Goal: Task Accomplishment & Management: Manage account settings

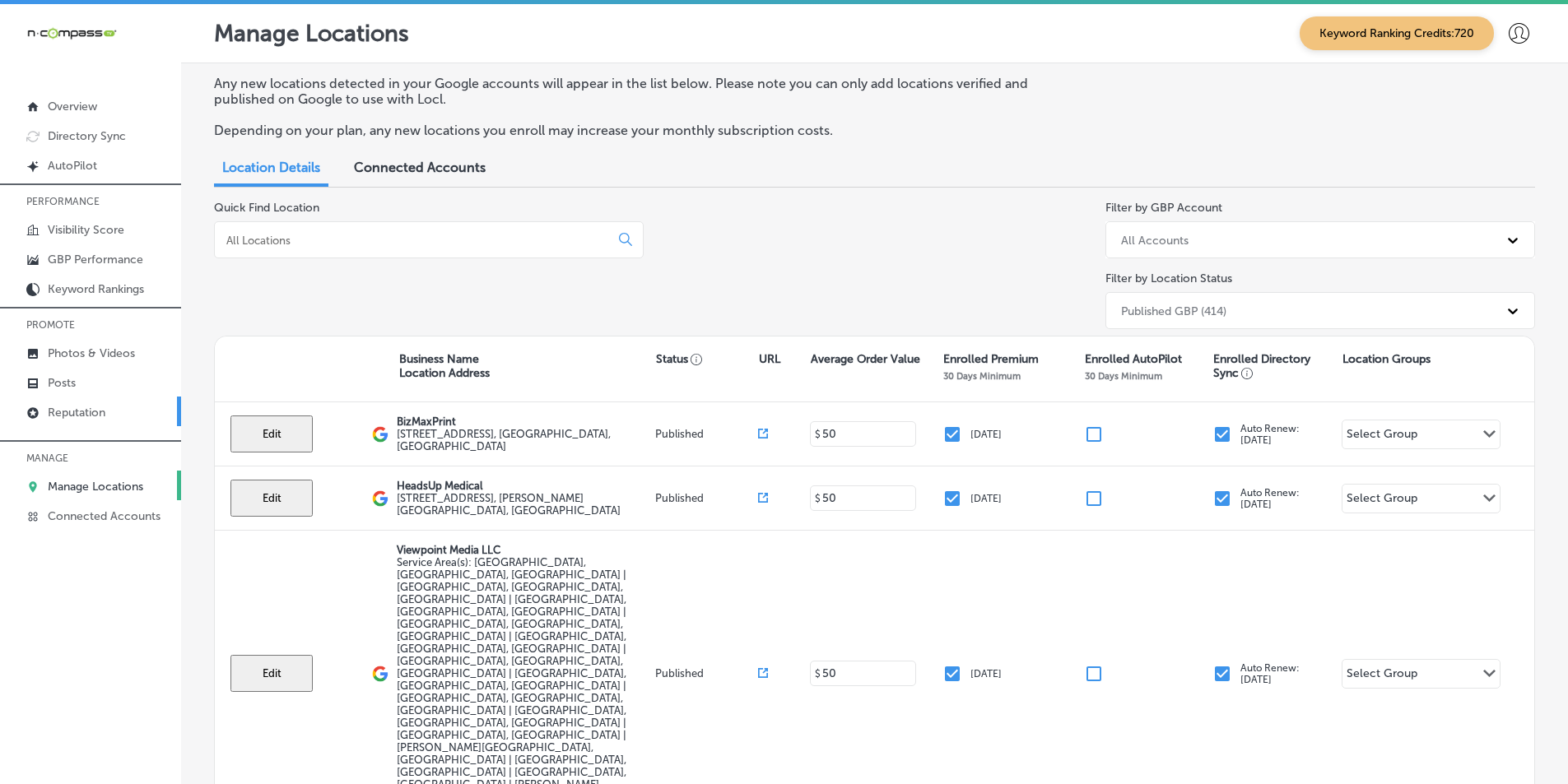
click at [87, 412] on p "Reputation" at bounding box center [76, 413] width 57 height 14
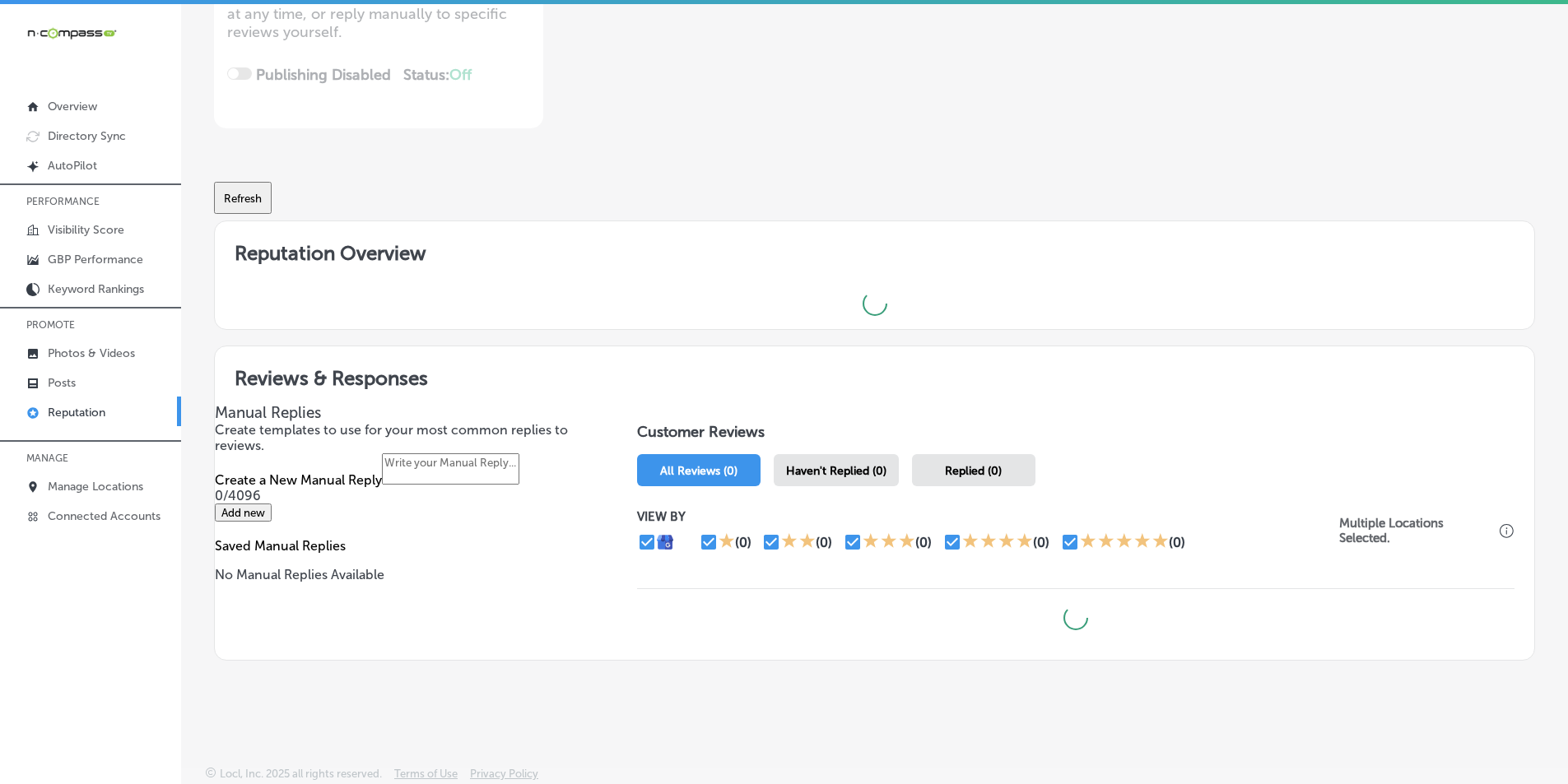
scroll to position [363, 0]
click at [825, 464] on span "Haven't Replied (0)" at bounding box center [836, 470] width 100 height 14
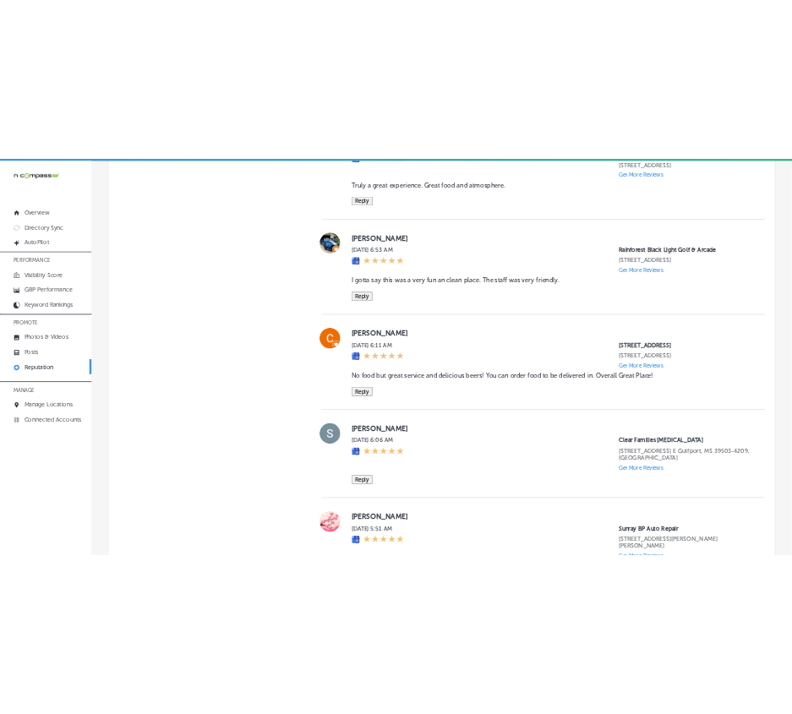
scroll to position [2183, 0]
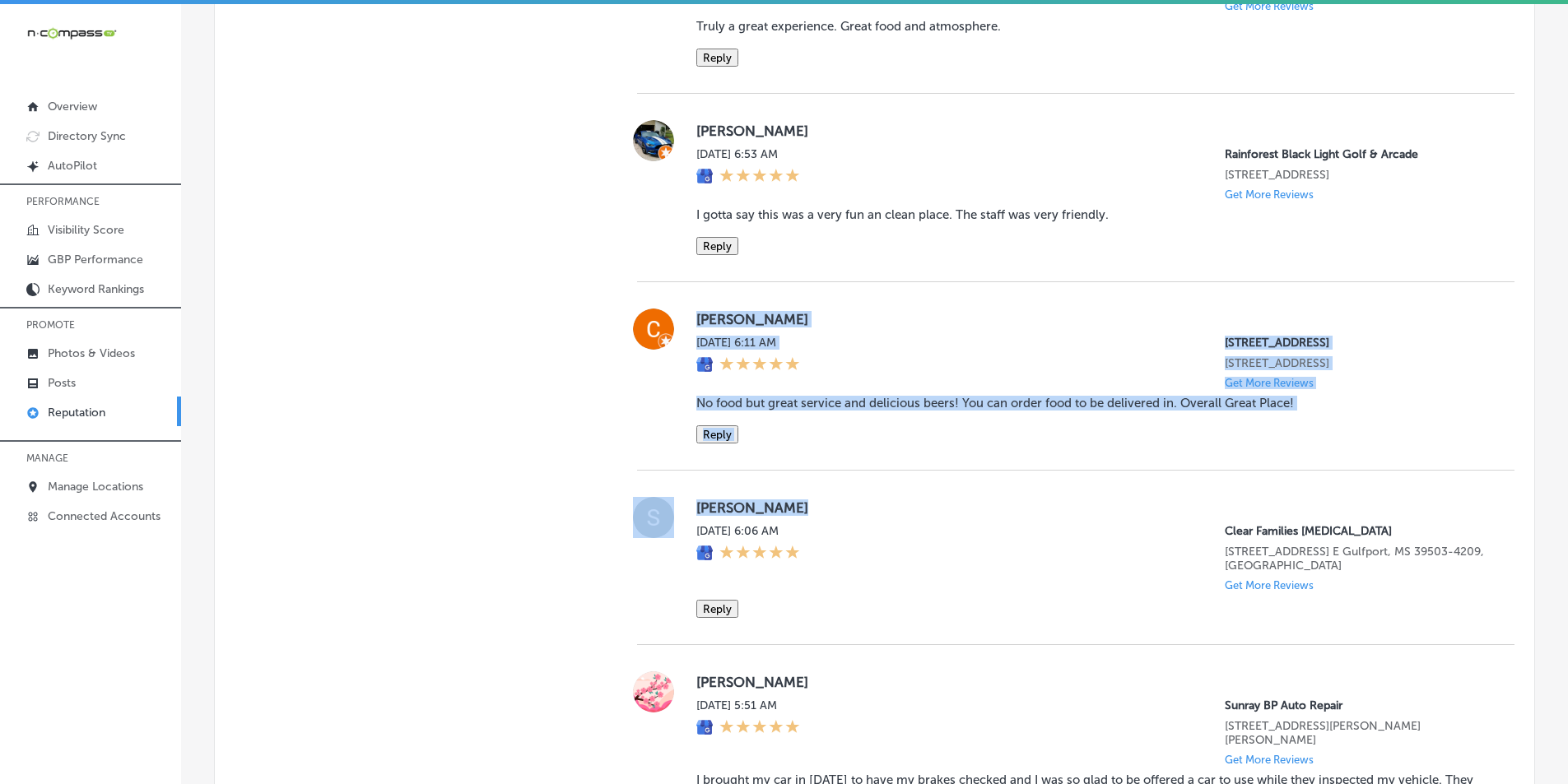
drag, startPoint x: 687, startPoint y: 361, endPoint x: 1421, endPoint y: 548, distance: 757.4
copy div "[PERSON_NAME][DATE] 6:11 AM 321 [GEOGRAPHIC_DATA] [STREET_ADDRESS] Get More Rev…"
type textarea "x"
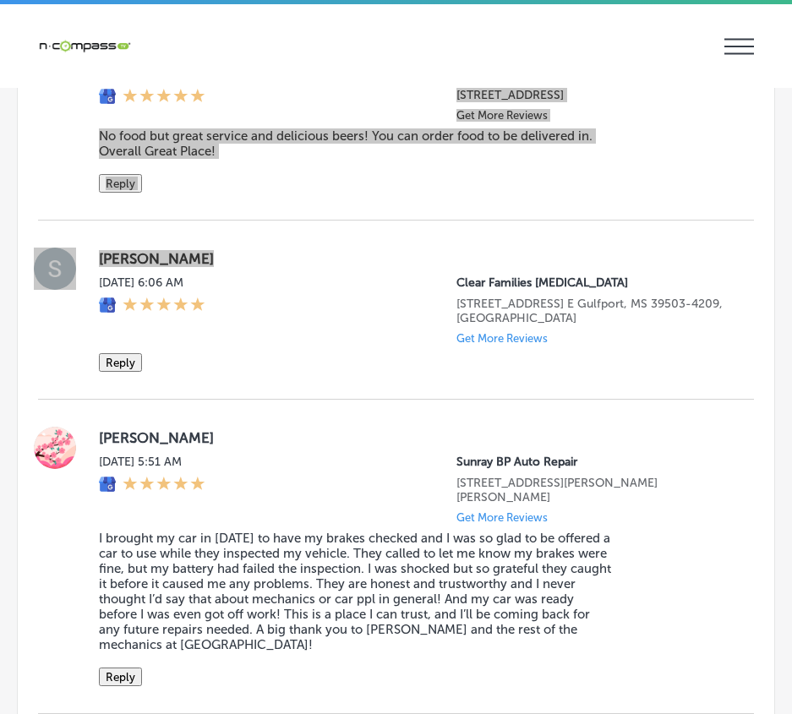
scroll to position [3281, 0]
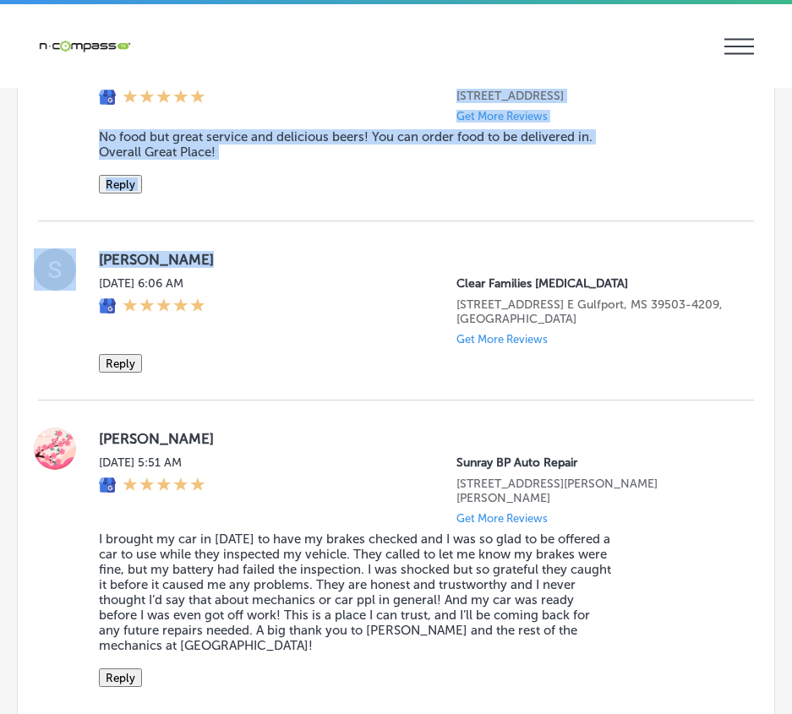
click at [389, 268] on label "[PERSON_NAME]" at bounding box center [413, 259] width 628 height 17
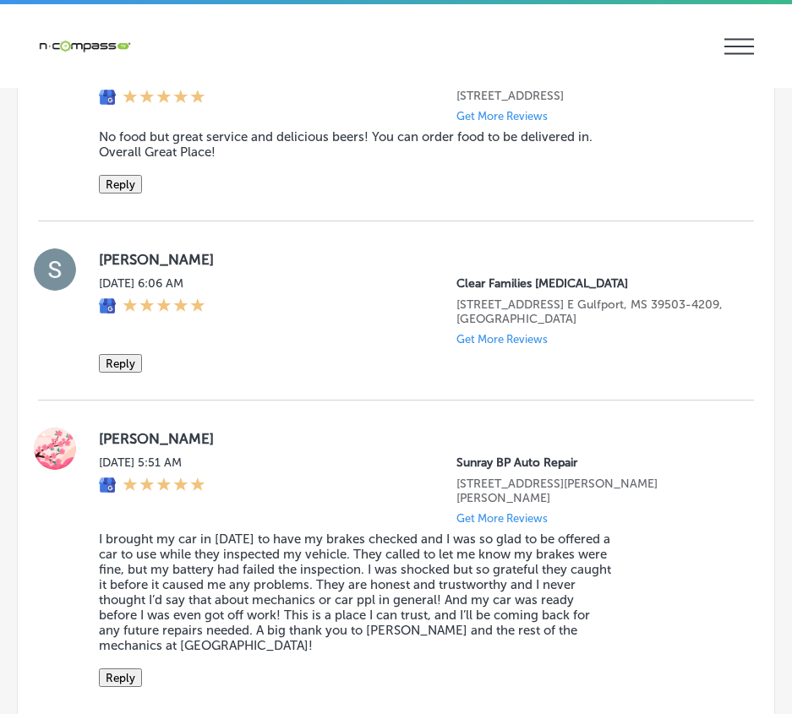
click at [128, 193] on button "Reply" at bounding box center [120, 184] width 43 height 19
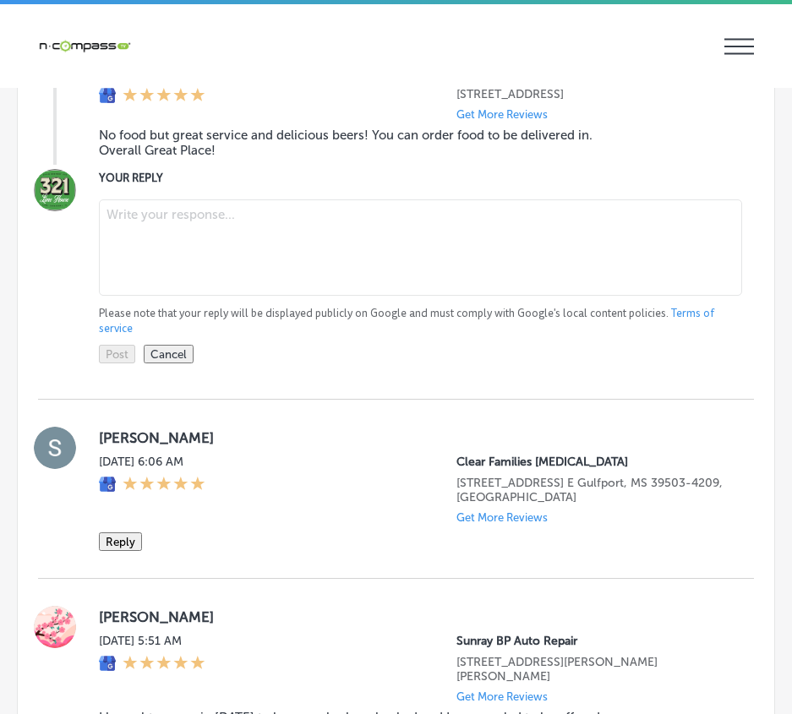
scroll to position [3280, 0]
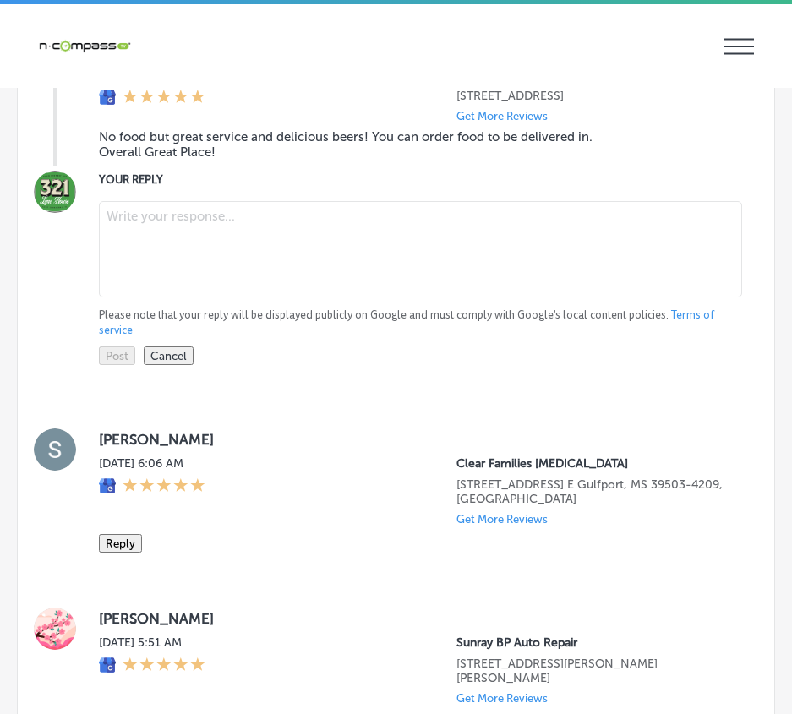
click at [123, 297] on textarea at bounding box center [420, 249] width 643 height 96
paste textarea "Hi [PERSON_NAME], thank you for the great review! We’re so glad to hear you enj…"
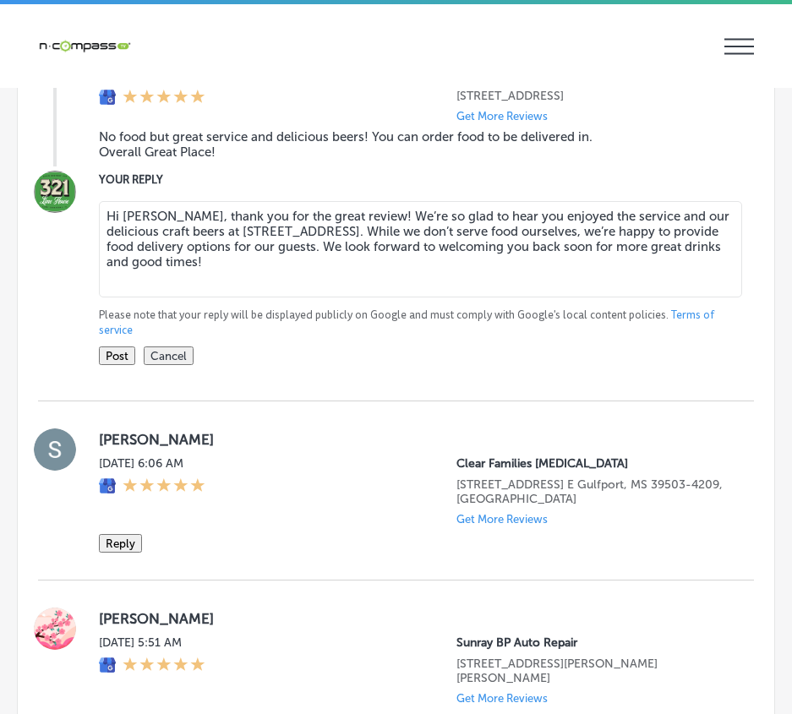
type textarea "Hi [PERSON_NAME], thank you for the great review! We’re so glad to hear you enj…"
click at [117, 365] on button "Post" at bounding box center [117, 355] width 36 height 19
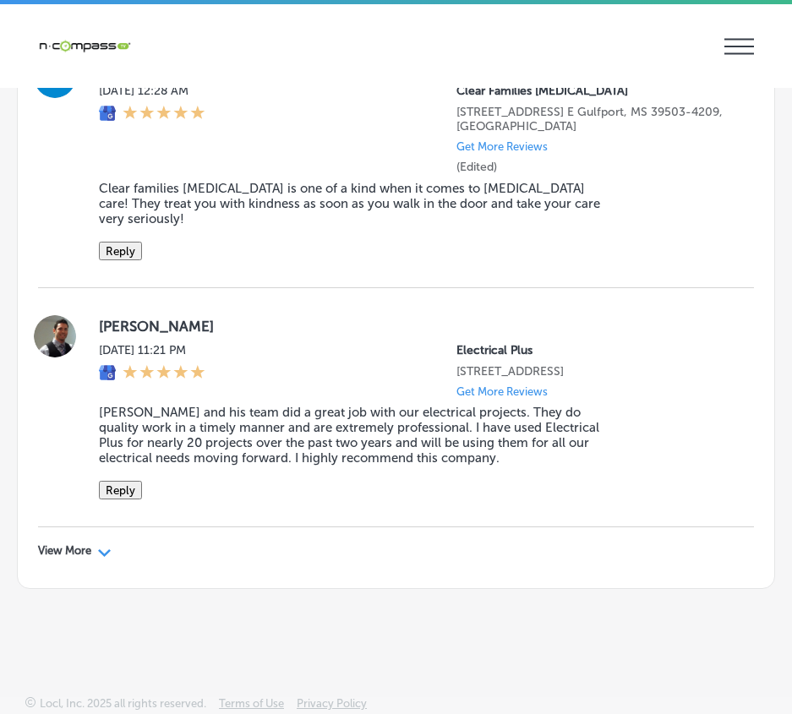
scroll to position [6474, 0]
click at [94, 548] on div "View More Path Created with Sketch." at bounding box center [75, 551] width 74 height 14
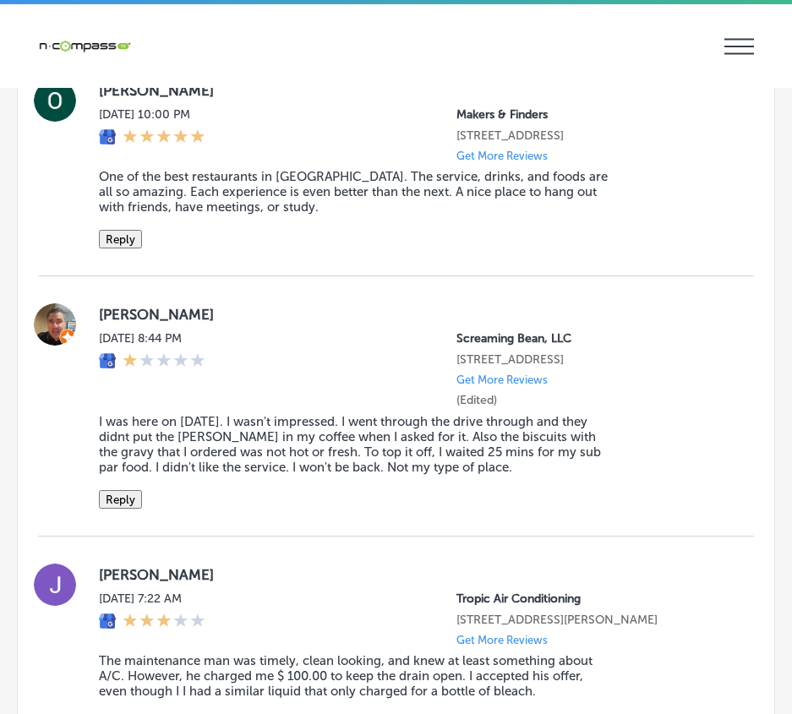
scroll to position [7520, 0]
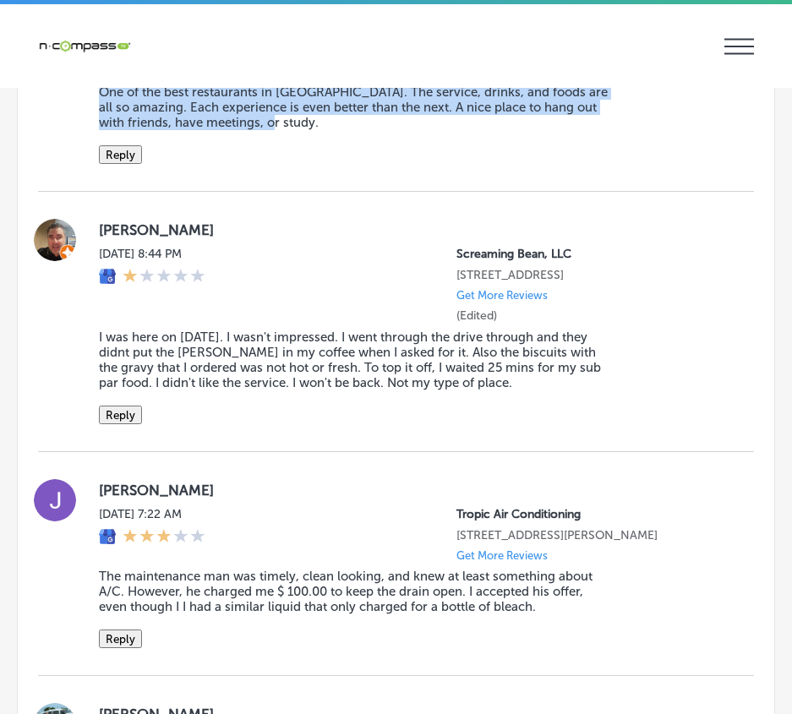
drag, startPoint x: 83, startPoint y: 286, endPoint x: 332, endPoint y: 443, distance: 294.6
click at [332, 164] on div "[PERSON_NAME] [DATE] 10:00 PM Makers & Finders [STREET_ADDRESS] Get More Review…" at bounding box center [396, 79] width 716 height 169
copy div "[PERSON_NAME] [DATE] 10:00 PM Makers & Finders [STREET_ADDRESS] Get More Review…"
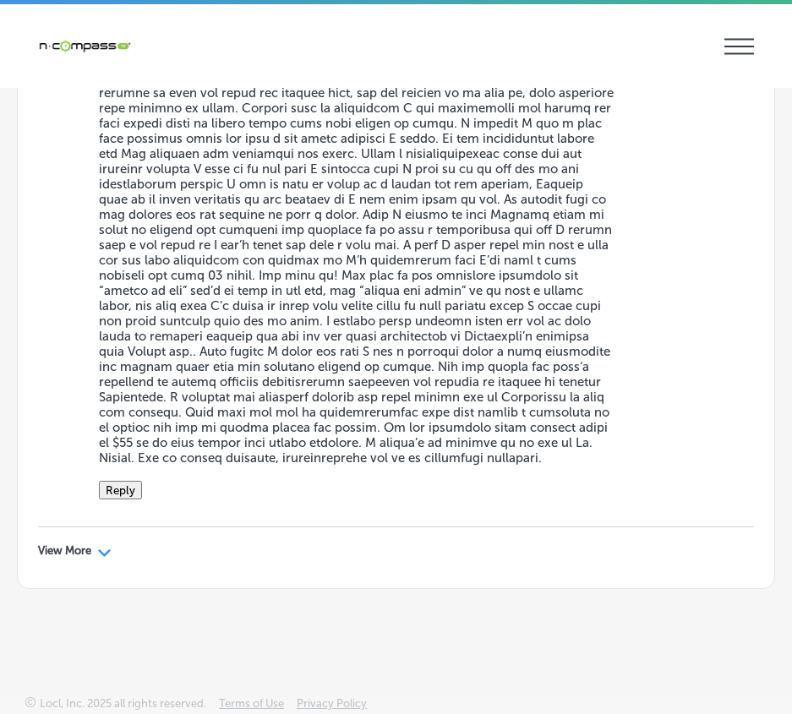
scroll to position [11322, 0]
click at [97, 552] on div "View More Path Created with Sketch." at bounding box center [75, 551] width 74 height 14
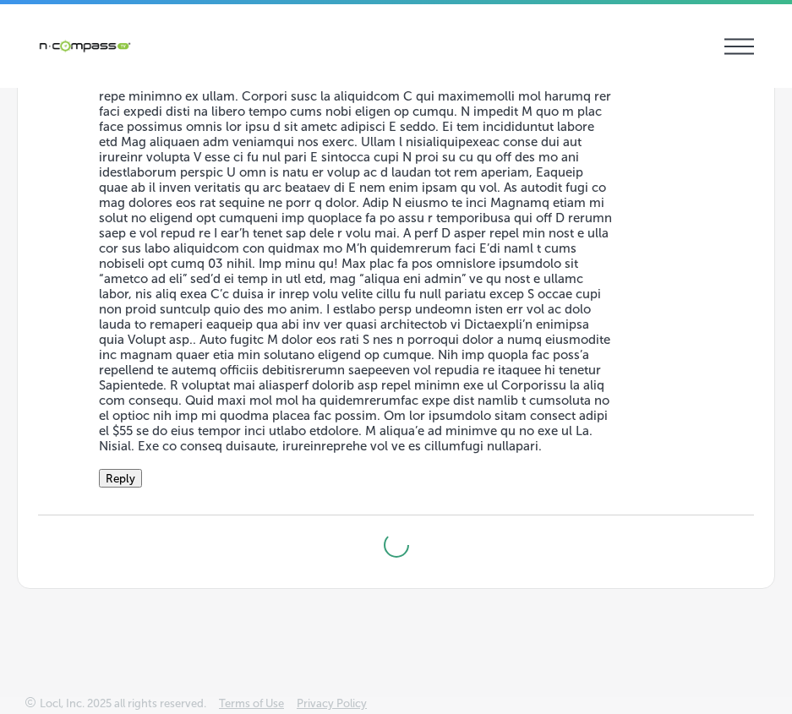
type textarea "x"
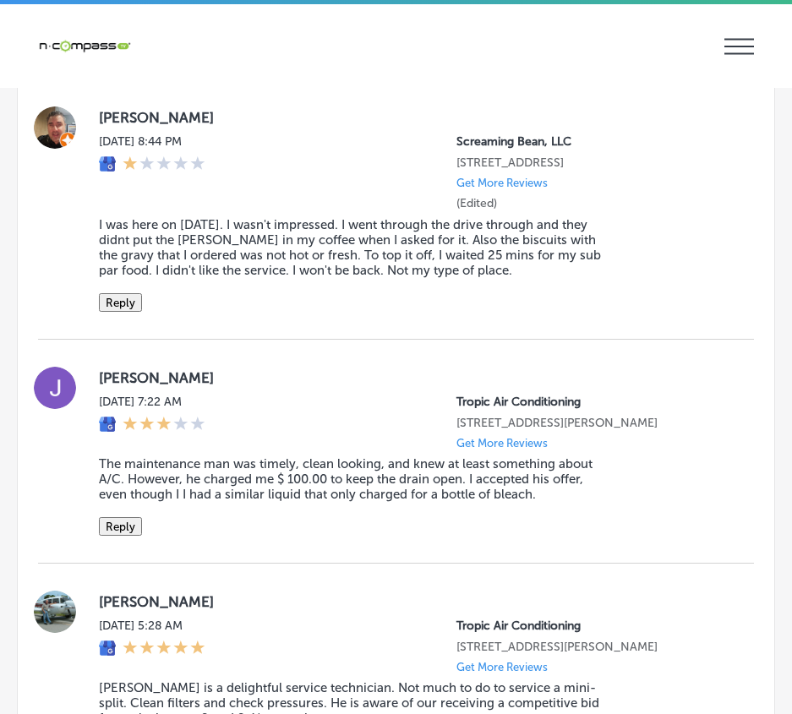
scroll to position [7689, 0]
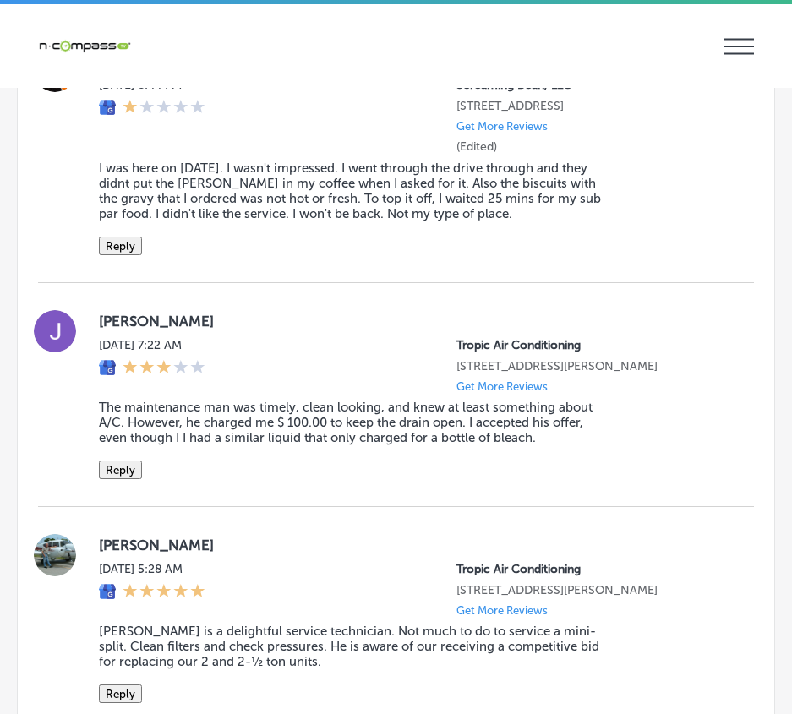
drag, startPoint x: 91, startPoint y: 105, endPoint x: 359, endPoint y: 269, distance: 314.0
copy div "[PERSON_NAME] [DATE] 10:00 PM Makers & Finders [STREET_ADDRESS] Get More Review…"
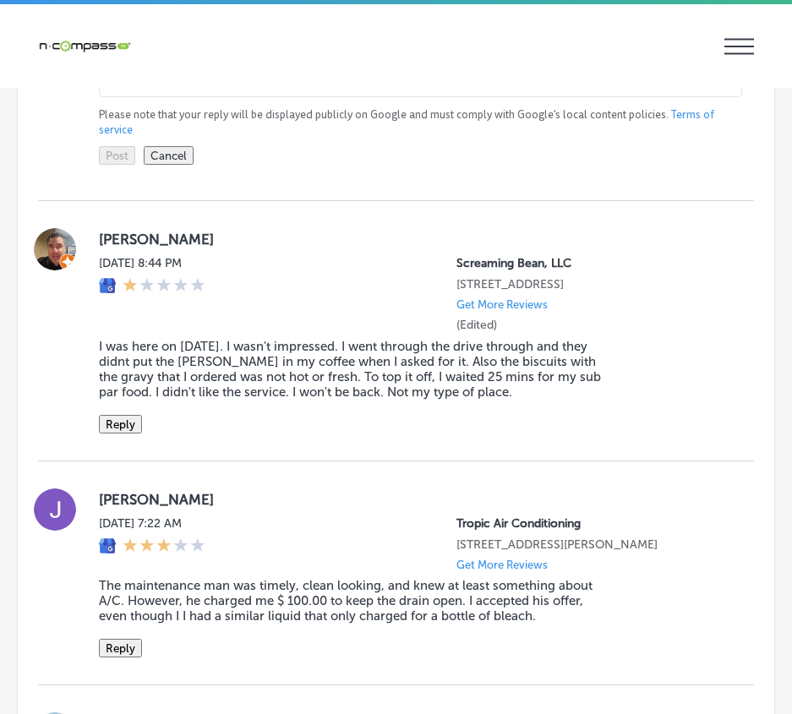
scroll to position [7687, 0]
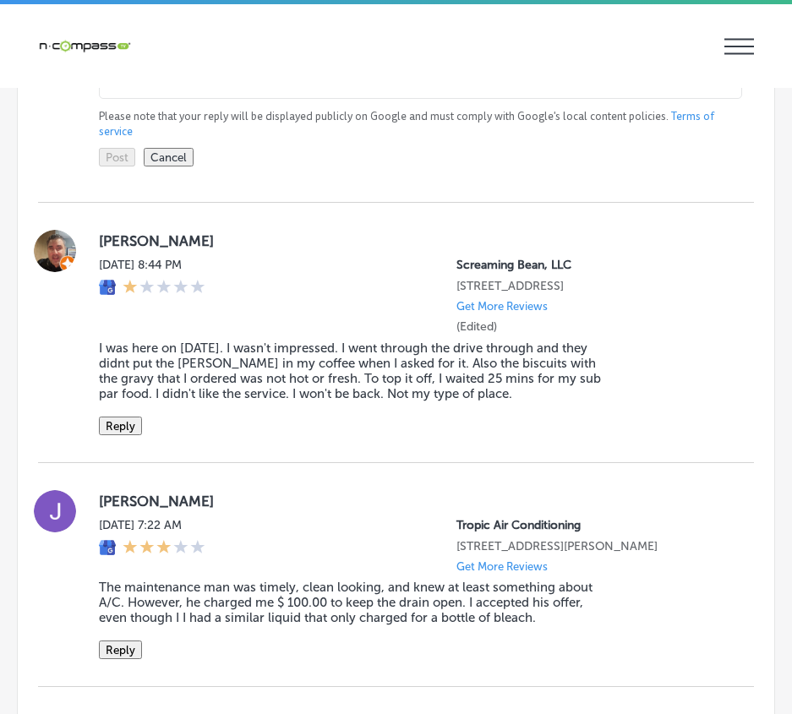
click at [168, 99] on textarea at bounding box center [420, 51] width 643 height 96
paste textarea "Thank you, [PERSON_NAME], for the amazing review! We're so happy to hear that M…"
type textarea "Thank you, [PERSON_NAME], for the amazing review! We're so happy to hear that M…"
click at [121, 166] on button "Post" at bounding box center [117, 157] width 36 height 19
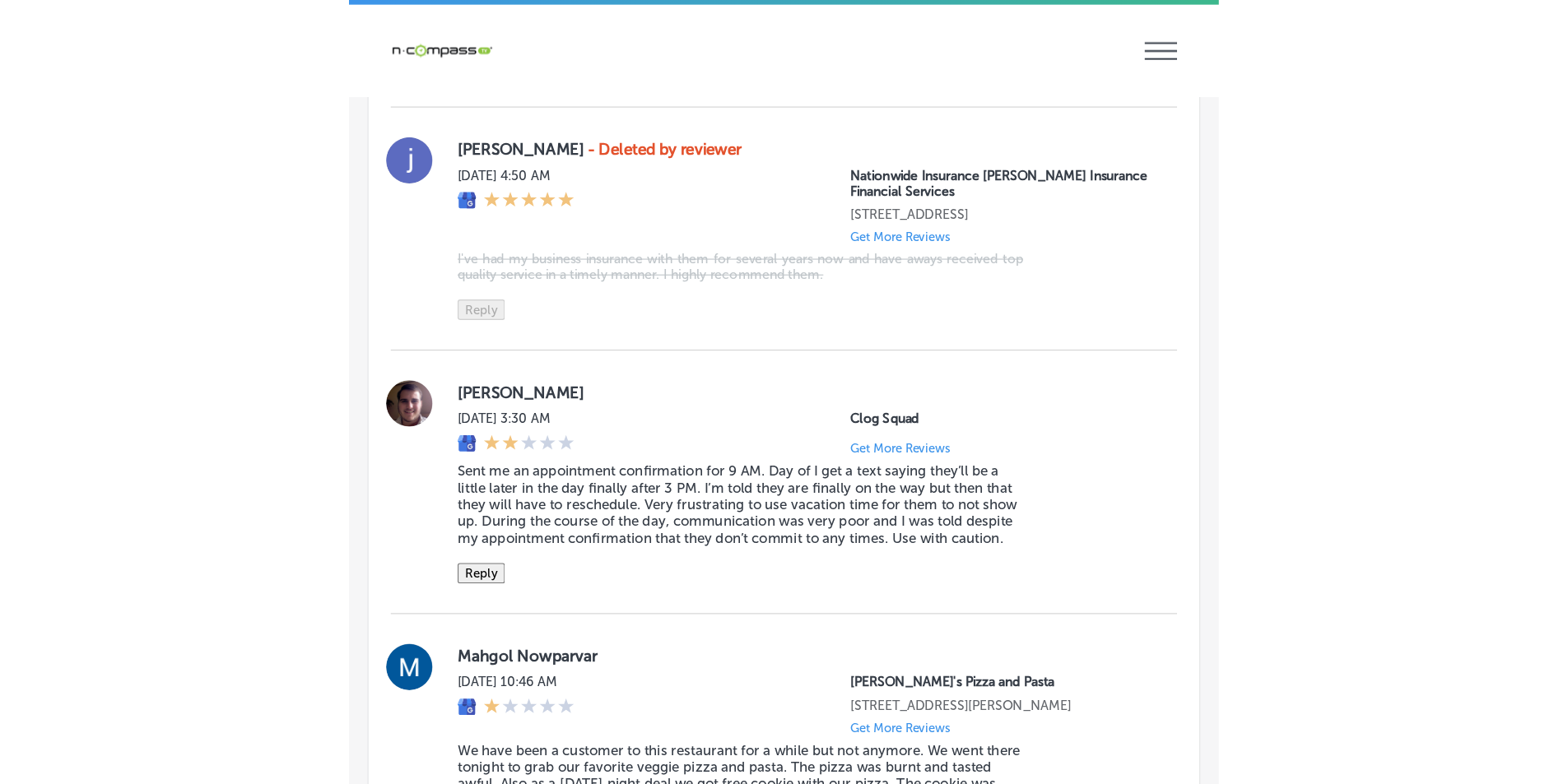
scroll to position [10528, 0]
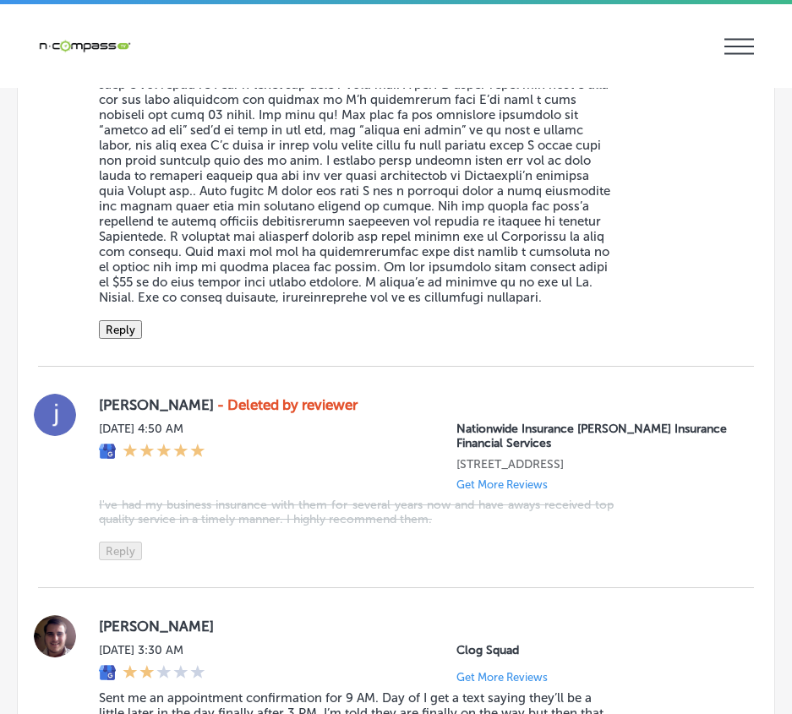
type textarea "x"
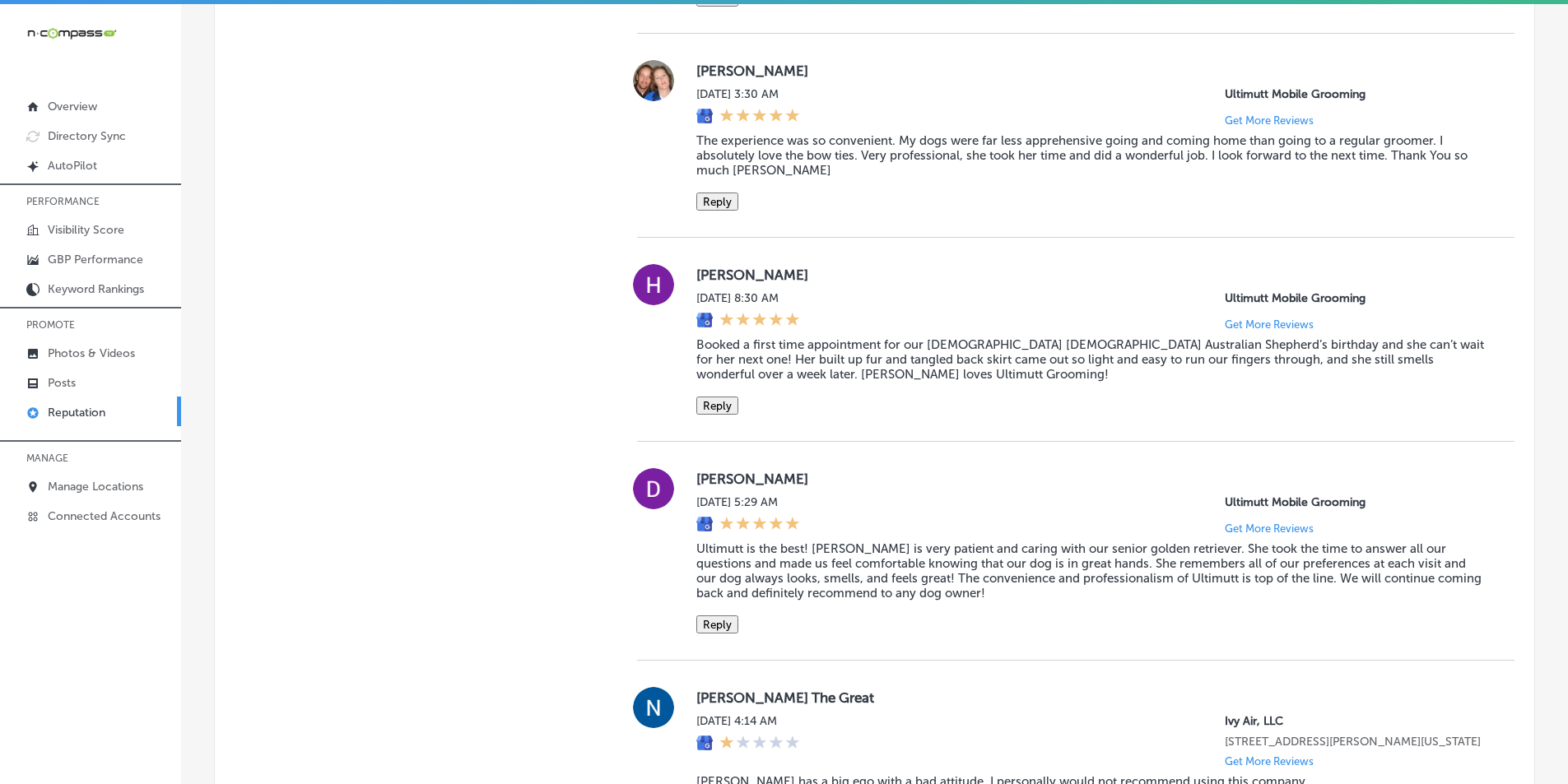
scroll to position [10512, 0]
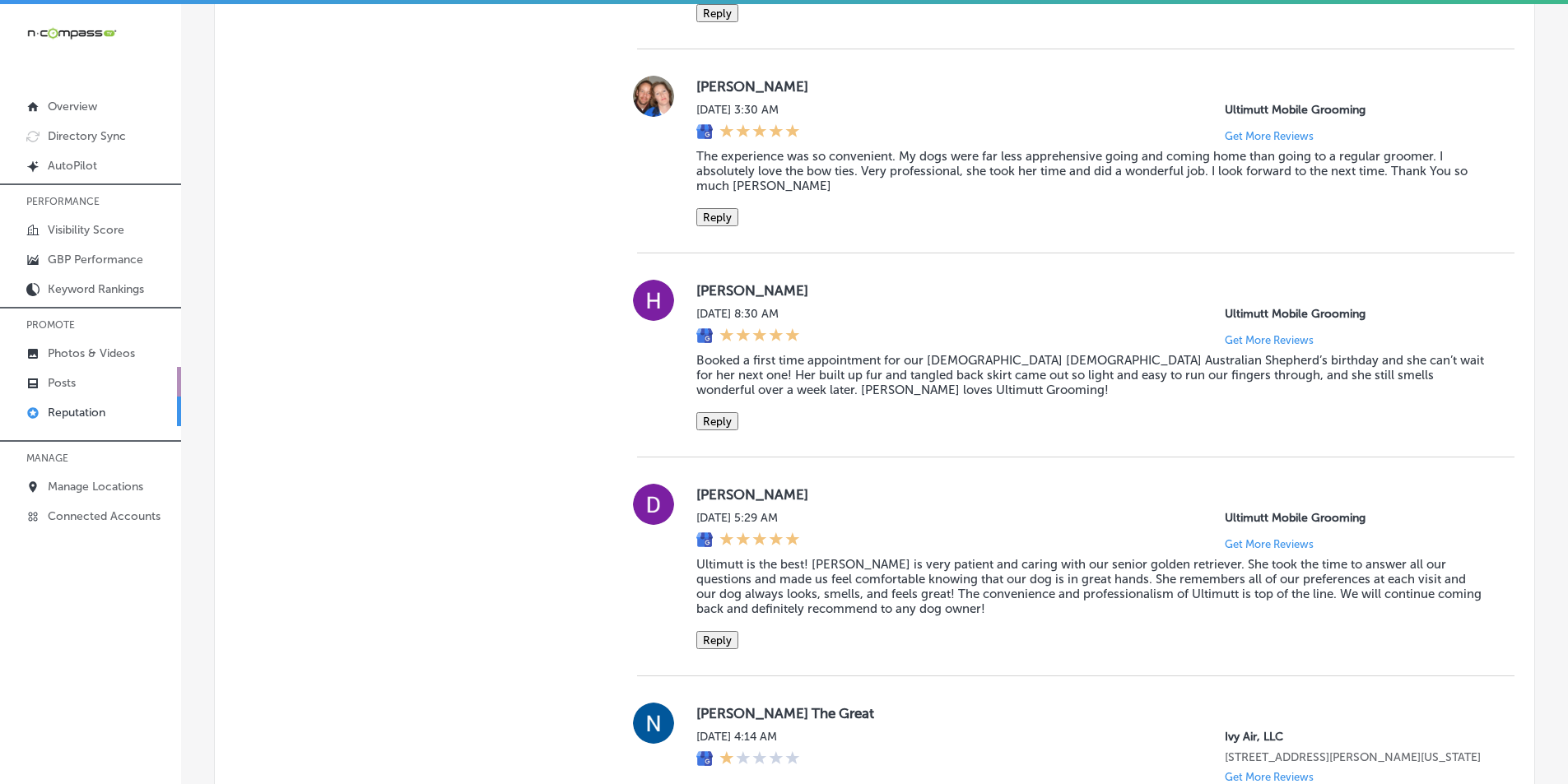
click at [93, 379] on link "Posts" at bounding box center [91, 382] width 181 height 29
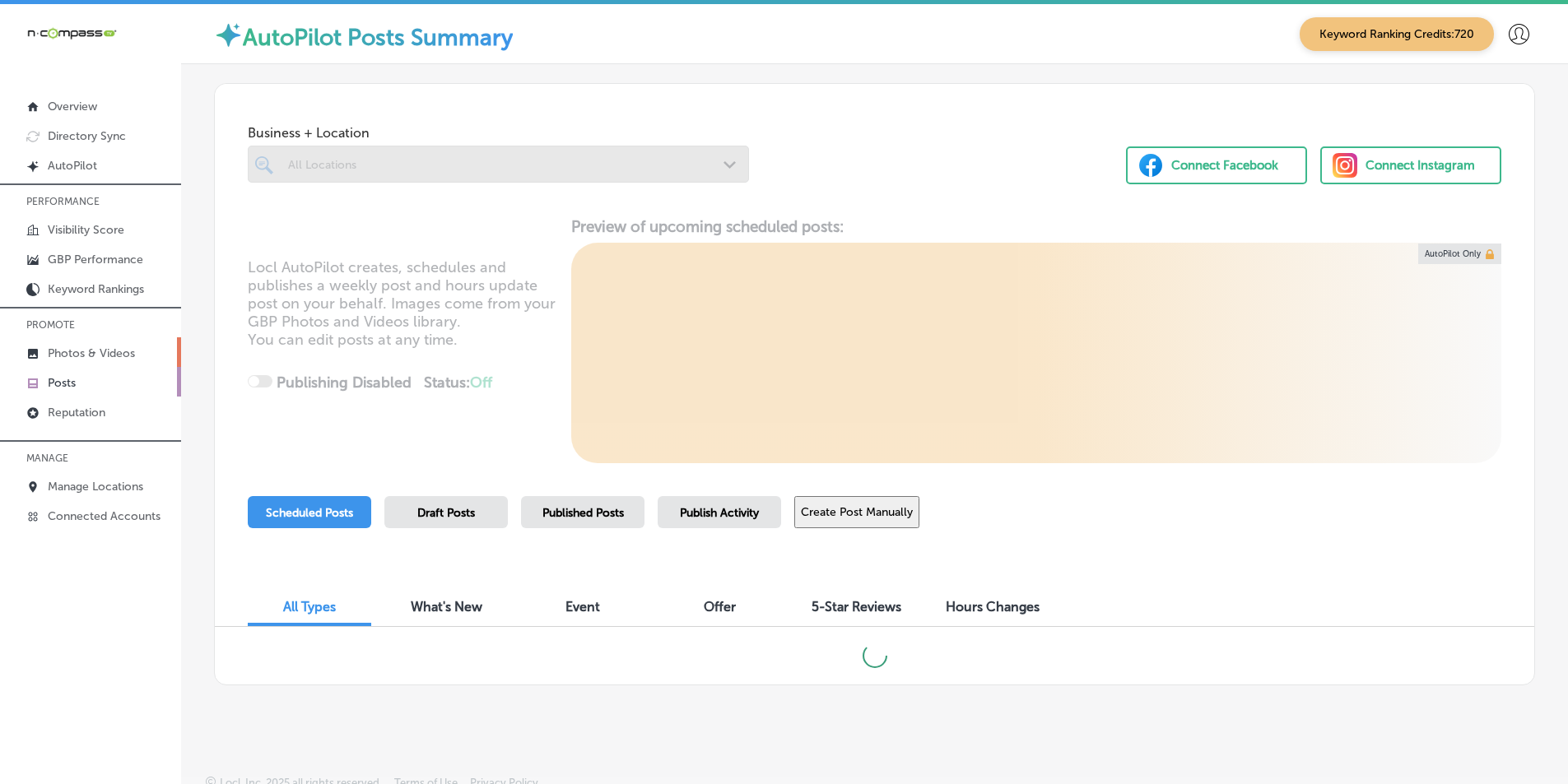
click at [93, 351] on p "Photos & Videos" at bounding box center [92, 354] width 88 height 14
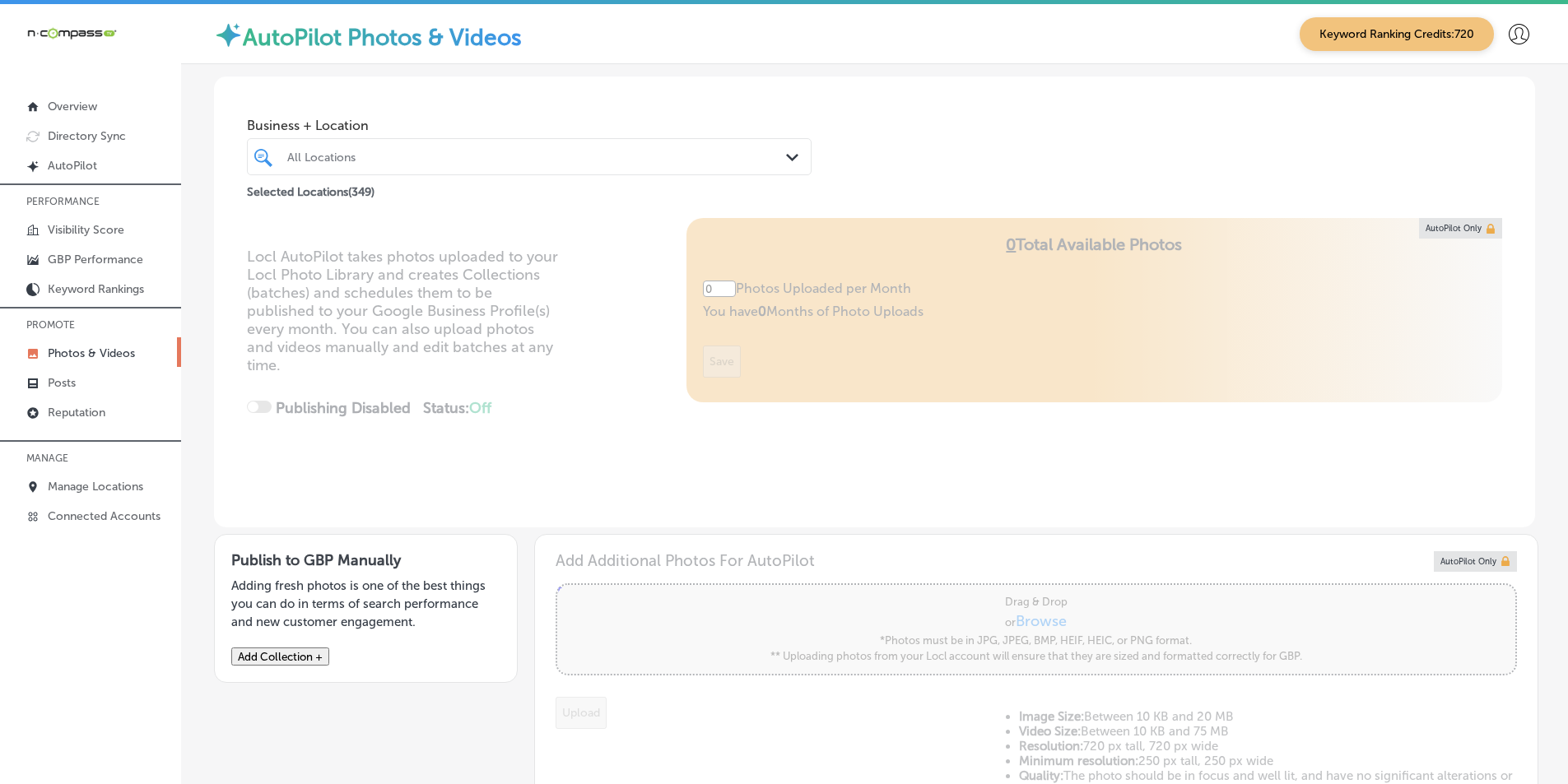
type input "5"
click at [397, 150] on div "All Locations" at bounding box center [538, 157] width 501 height 14
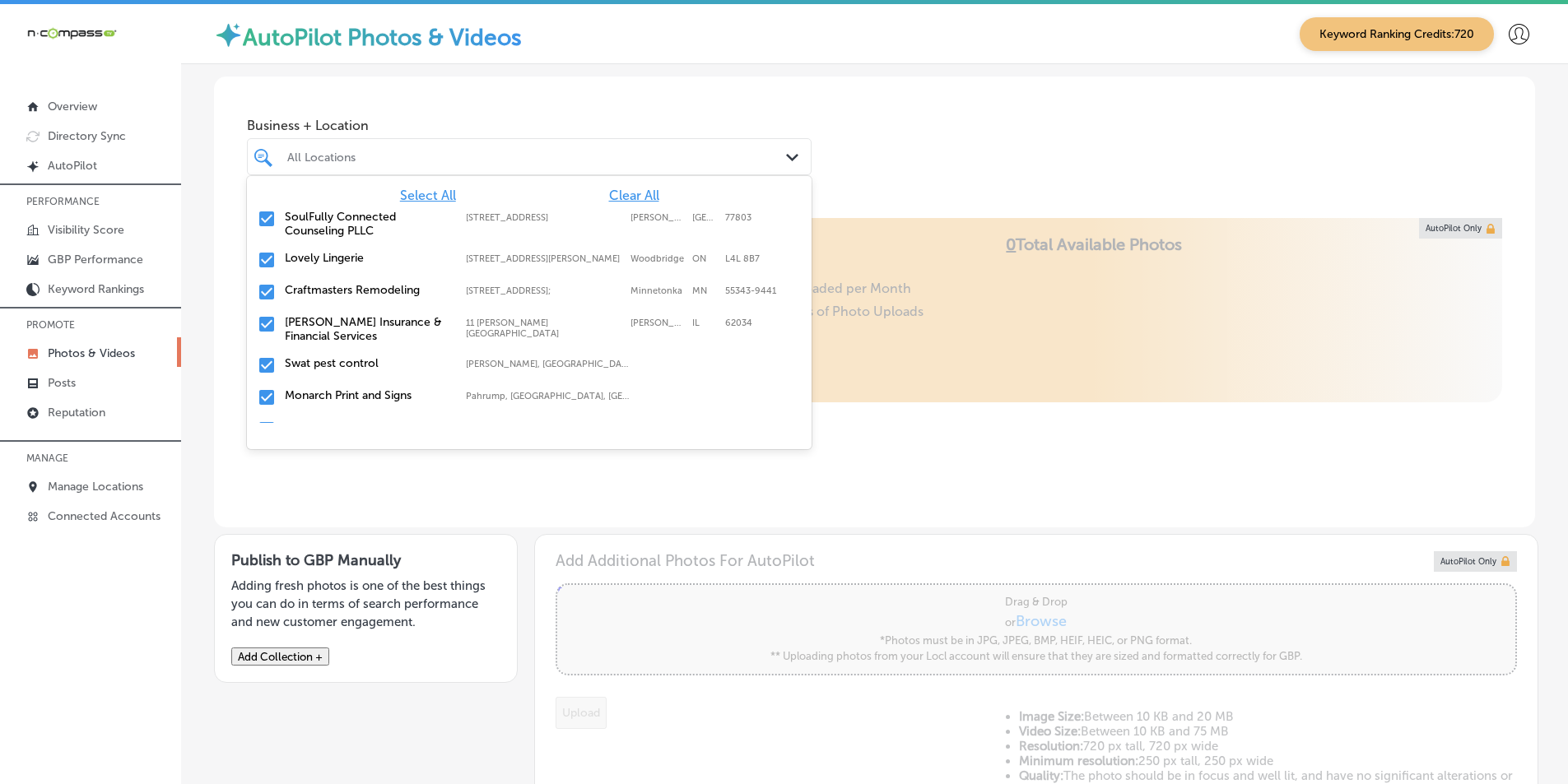
click at [609, 190] on span "Clear All" at bounding box center [634, 196] width 51 height 16
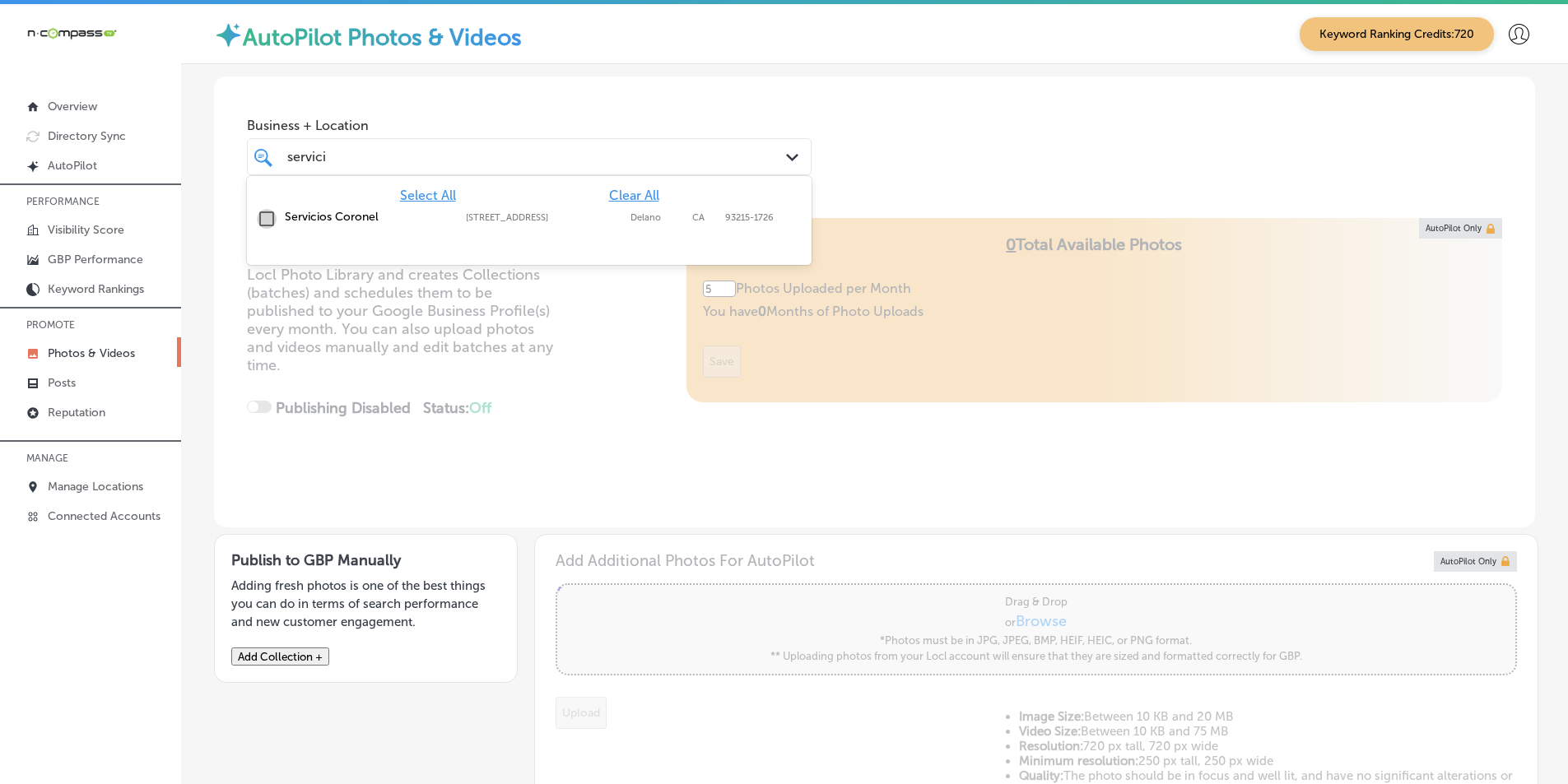
click at [267, 215] on input "checkbox" at bounding box center [267, 219] width 19 height 19
click at [528, 372] on div "Locl AutoPilot takes photos uploaded to your Locl Photo Library and creates Col…" at bounding box center [875, 373] width 1321 height 310
click at [329, 152] on div "servici servici" at bounding box center [505, 157] width 439 height 22
click at [265, 216] on input "checkbox" at bounding box center [267, 219] width 19 height 19
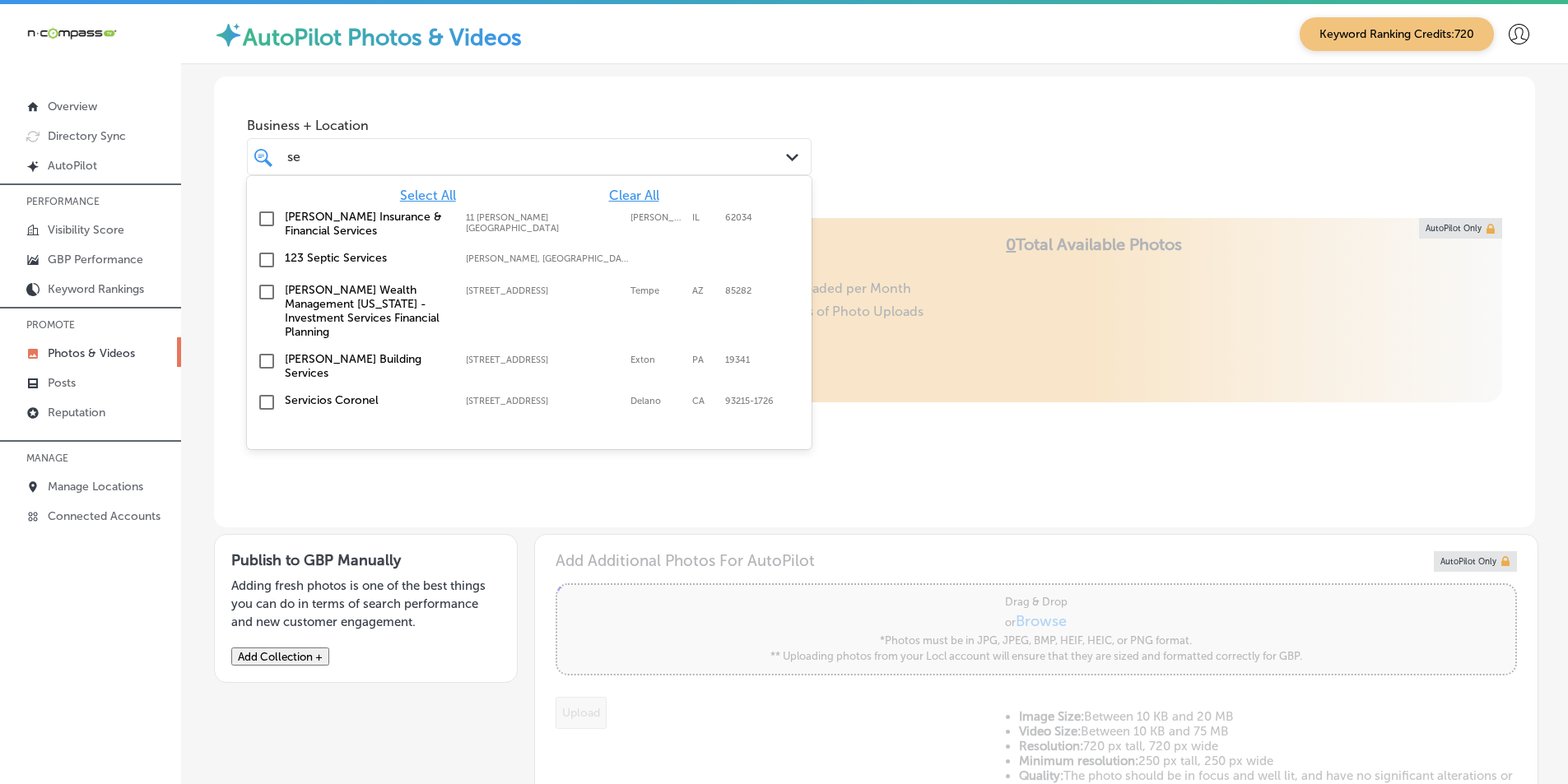
type input "s"
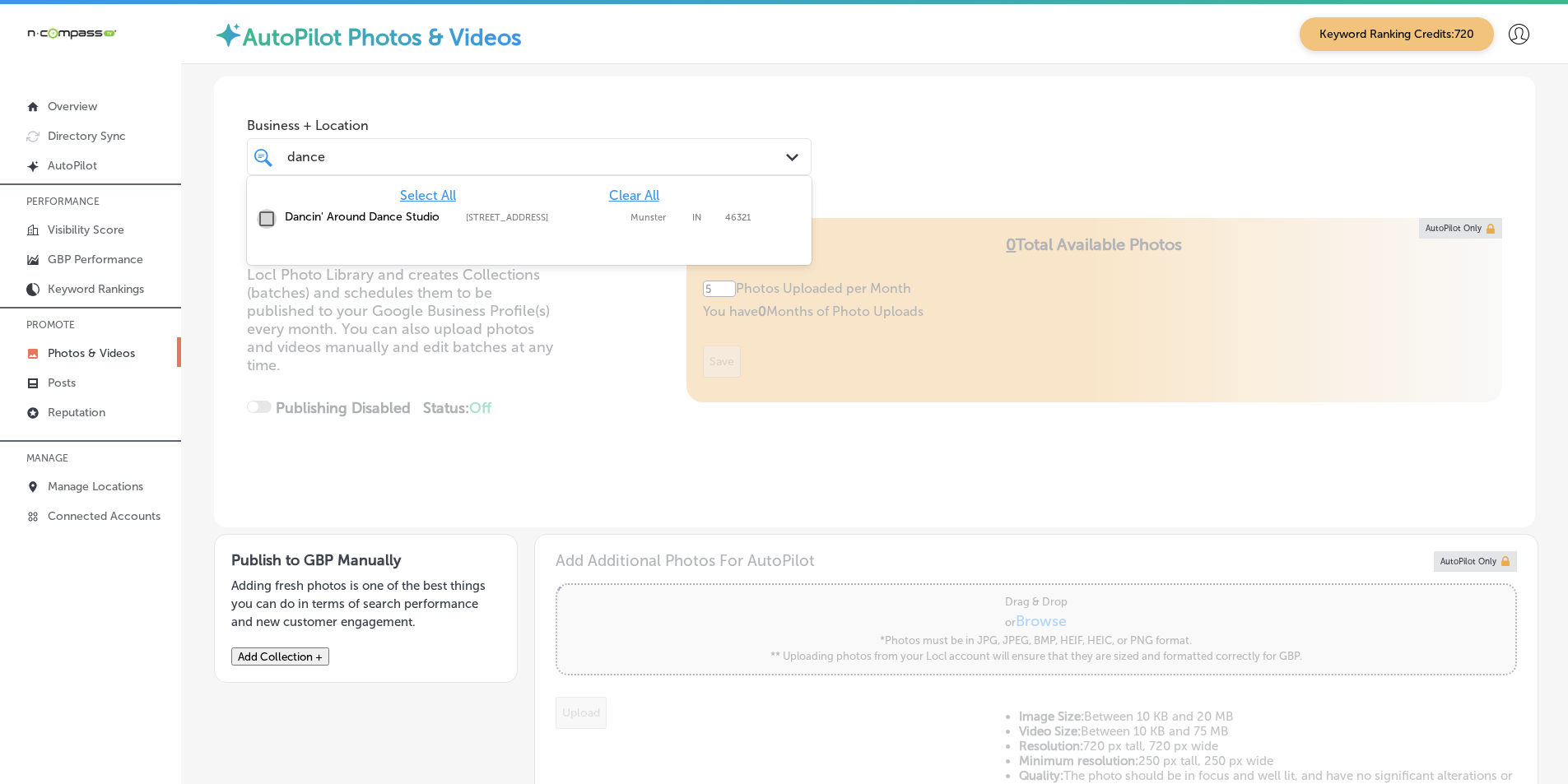
click at [263, 216] on input "checkbox" at bounding box center [267, 219] width 19 height 19
type input "dance"
click at [439, 362] on div "Locl AutoPilot takes photos uploaded to your Locl Photo Library and creates Col…" at bounding box center [875, 373] width 1321 height 310
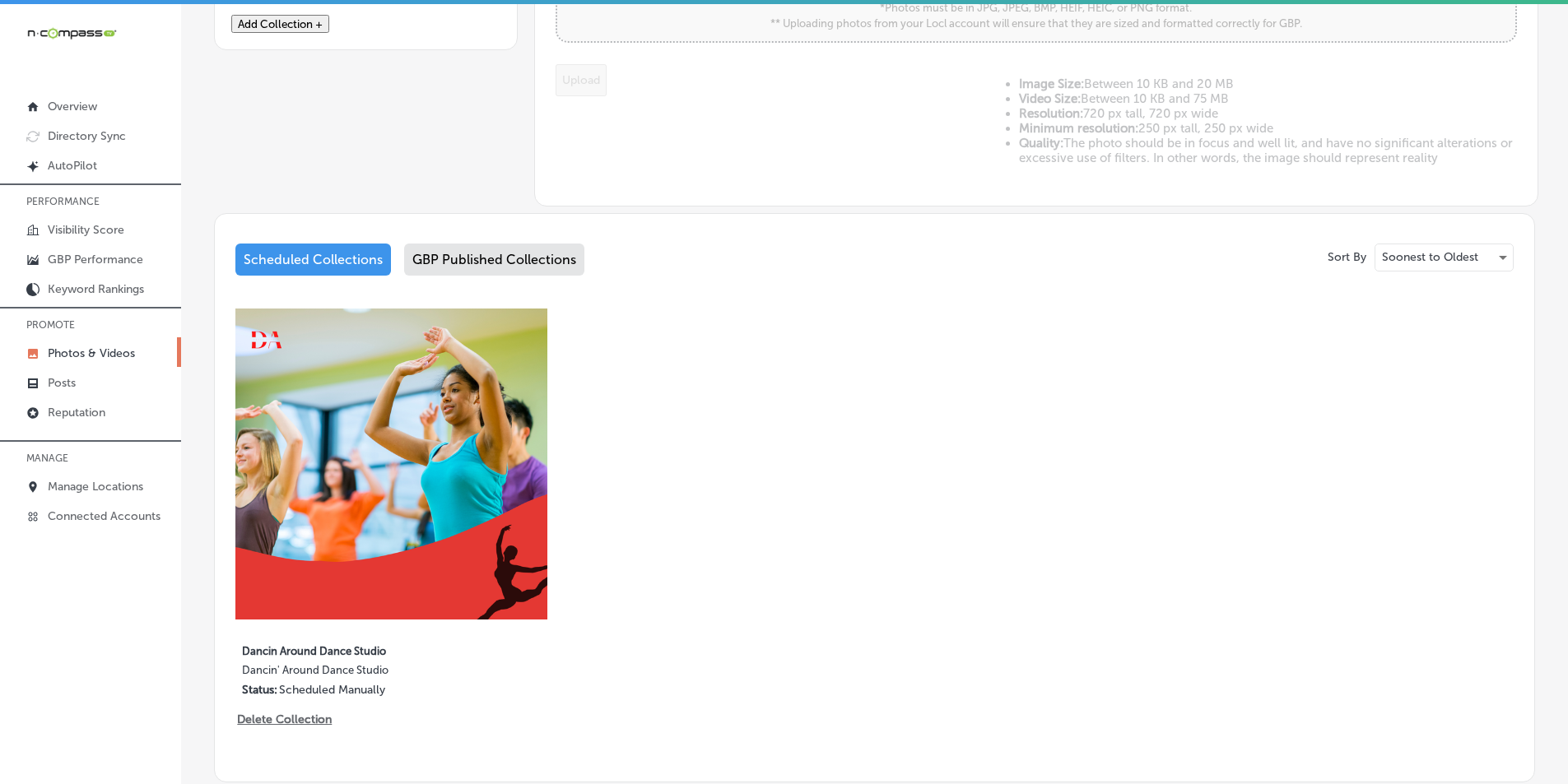
scroll to position [734, 0]
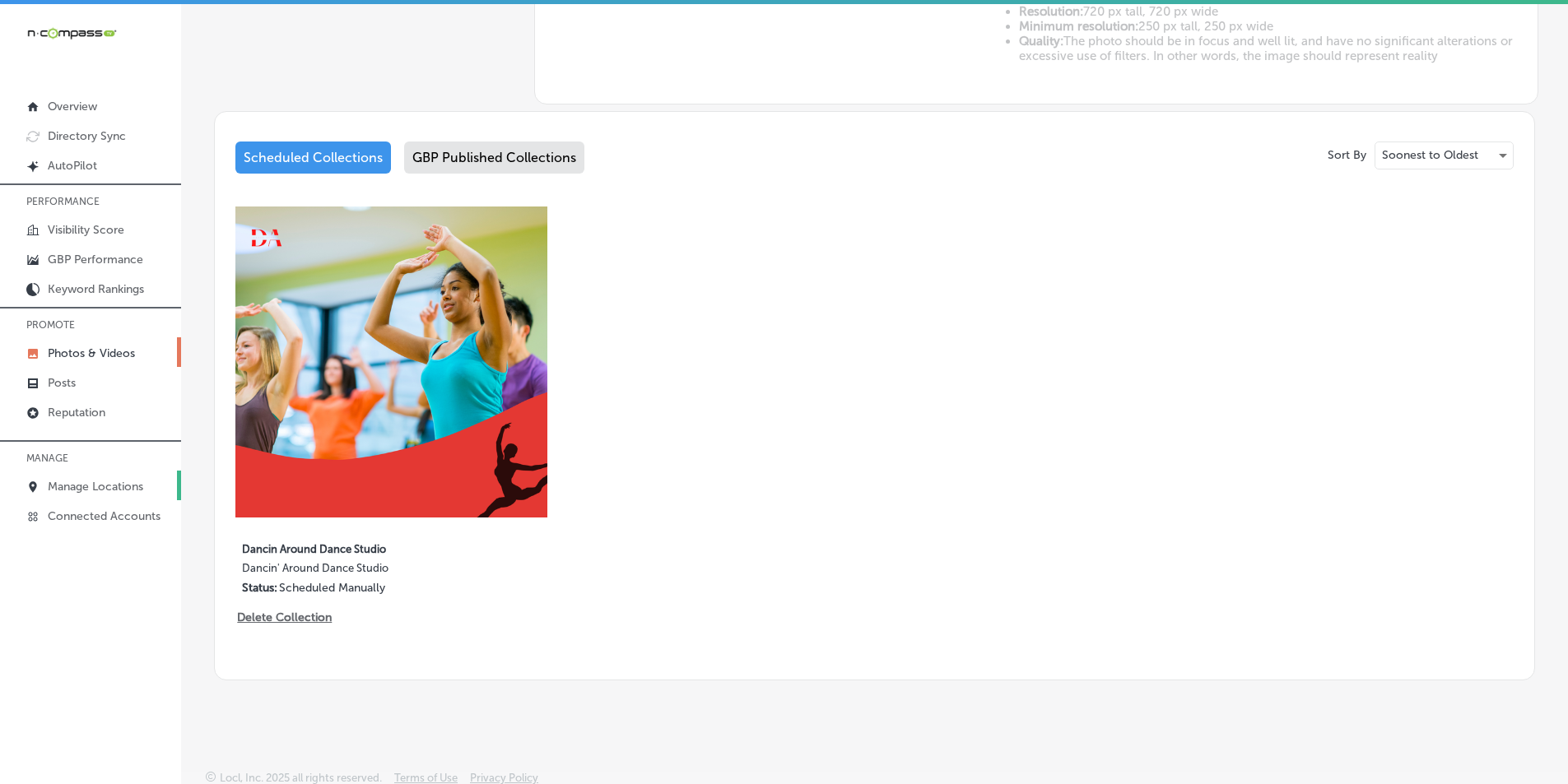
click at [88, 478] on link "Manage Locations" at bounding box center [91, 485] width 181 height 29
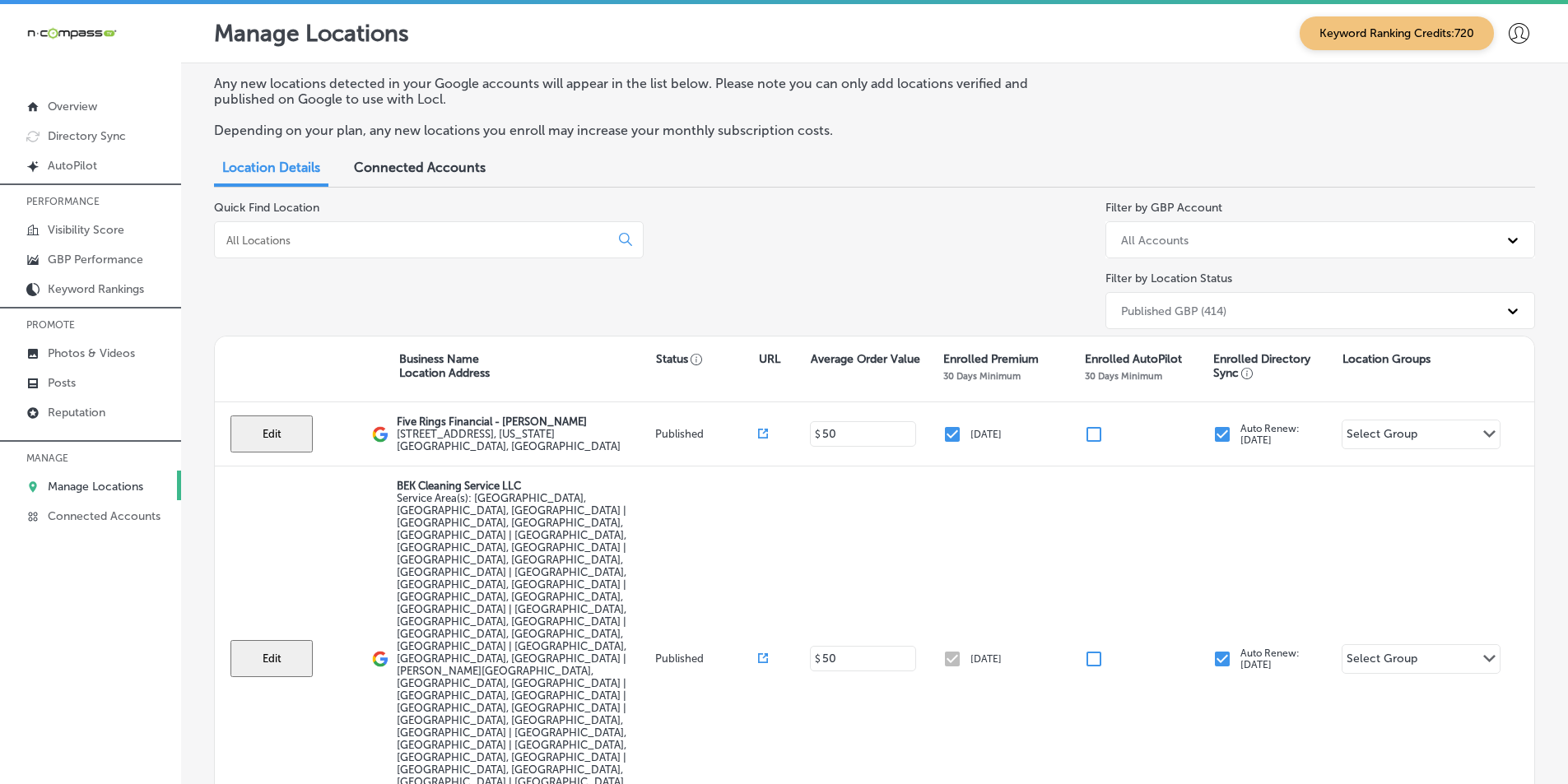
click at [544, 243] on input at bounding box center [415, 240] width 381 height 15
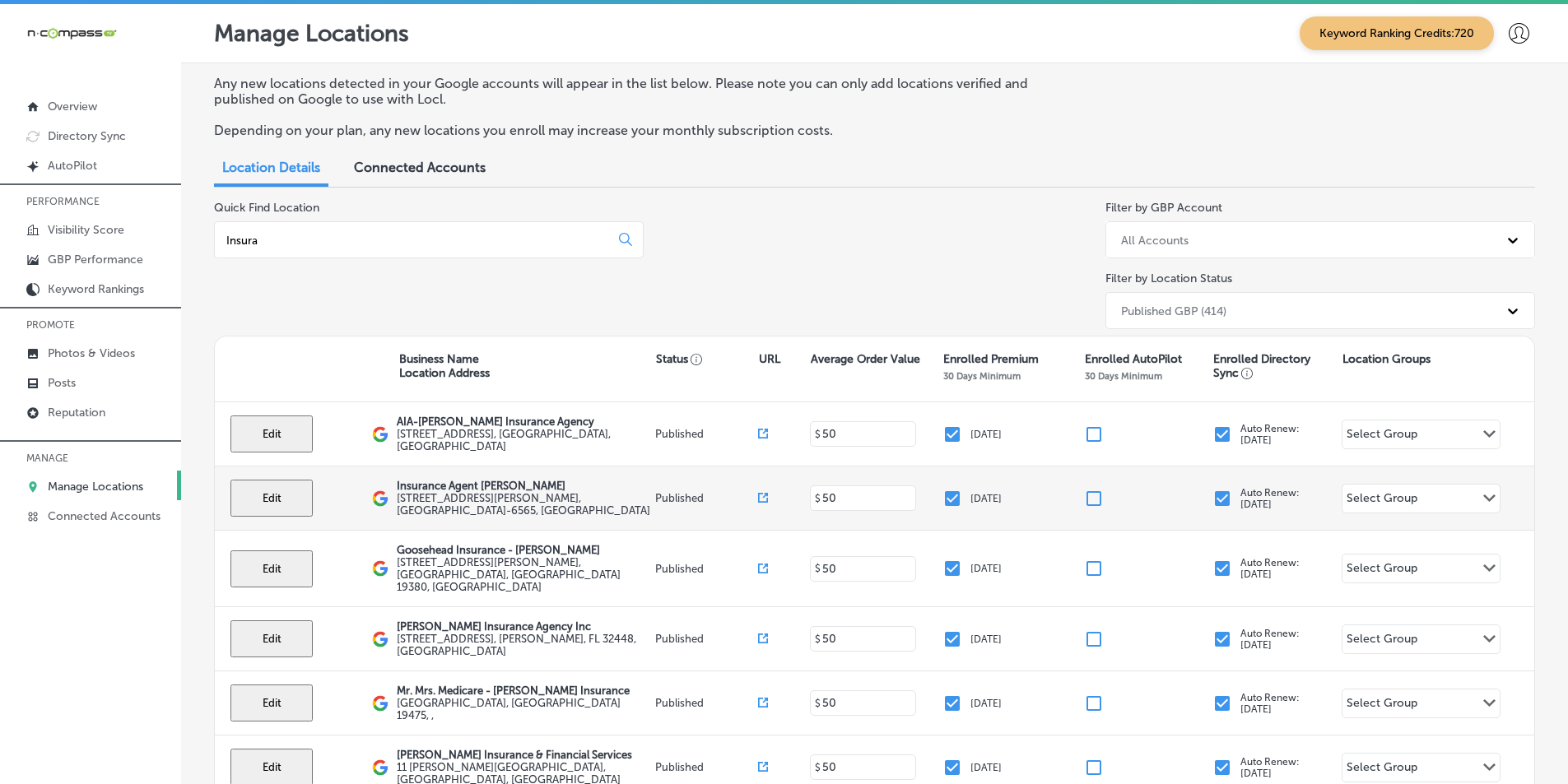
type input "Insura"
click at [277, 495] on button "Edit" at bounding box center [272, 499] width 82 height 37
select select "US"
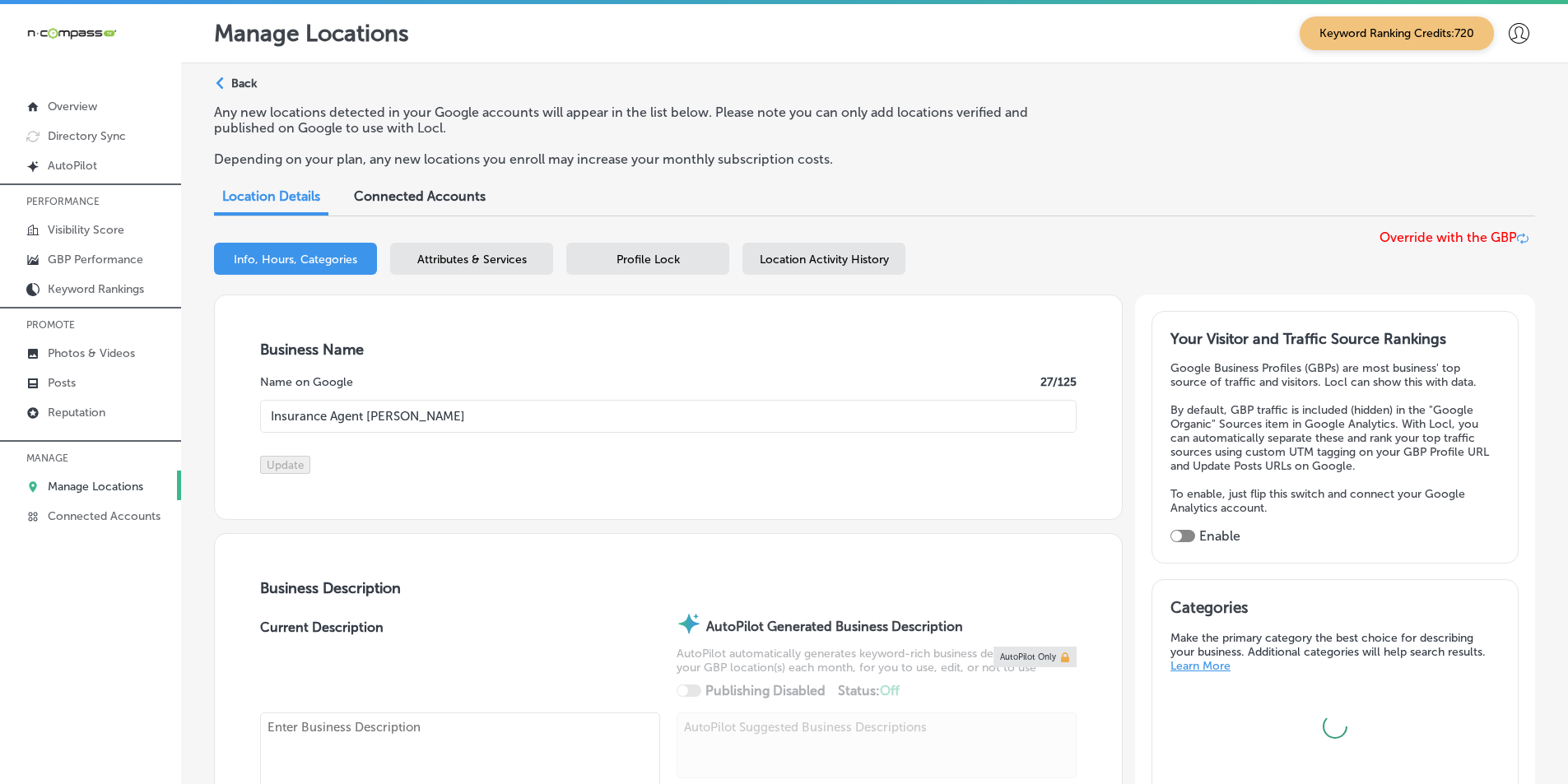
type input "Insurance Agent [PERSON_NAME]"
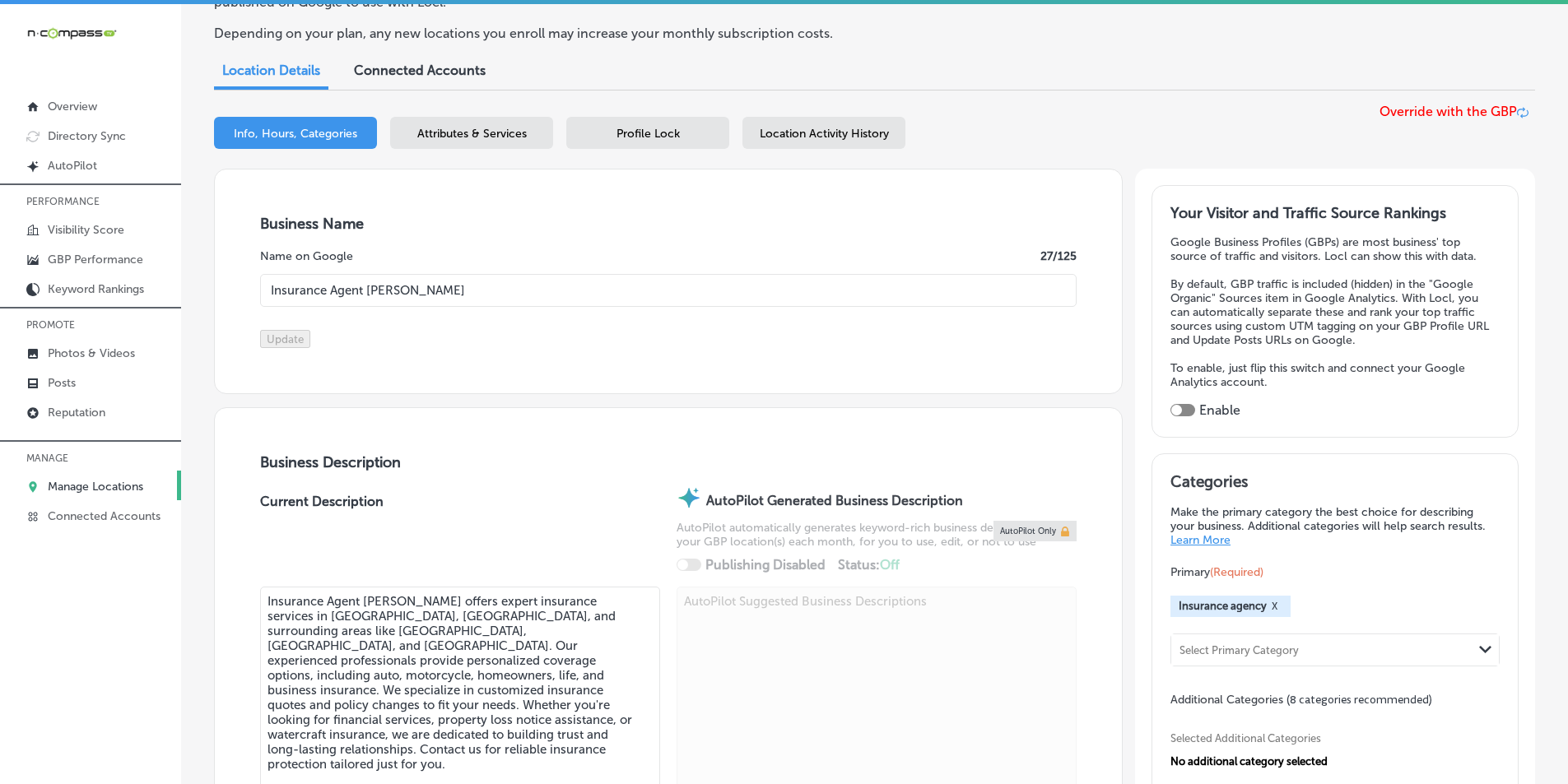
type textarea "Insurance Agent [PERSON_NAME] offers expert insurance services in [GEOGRAPHIC_D…"
type input "[STREET_ADDRESS][PERSON_NAME]"
type input "Waco"
type input "76712-6565"
type input "US"
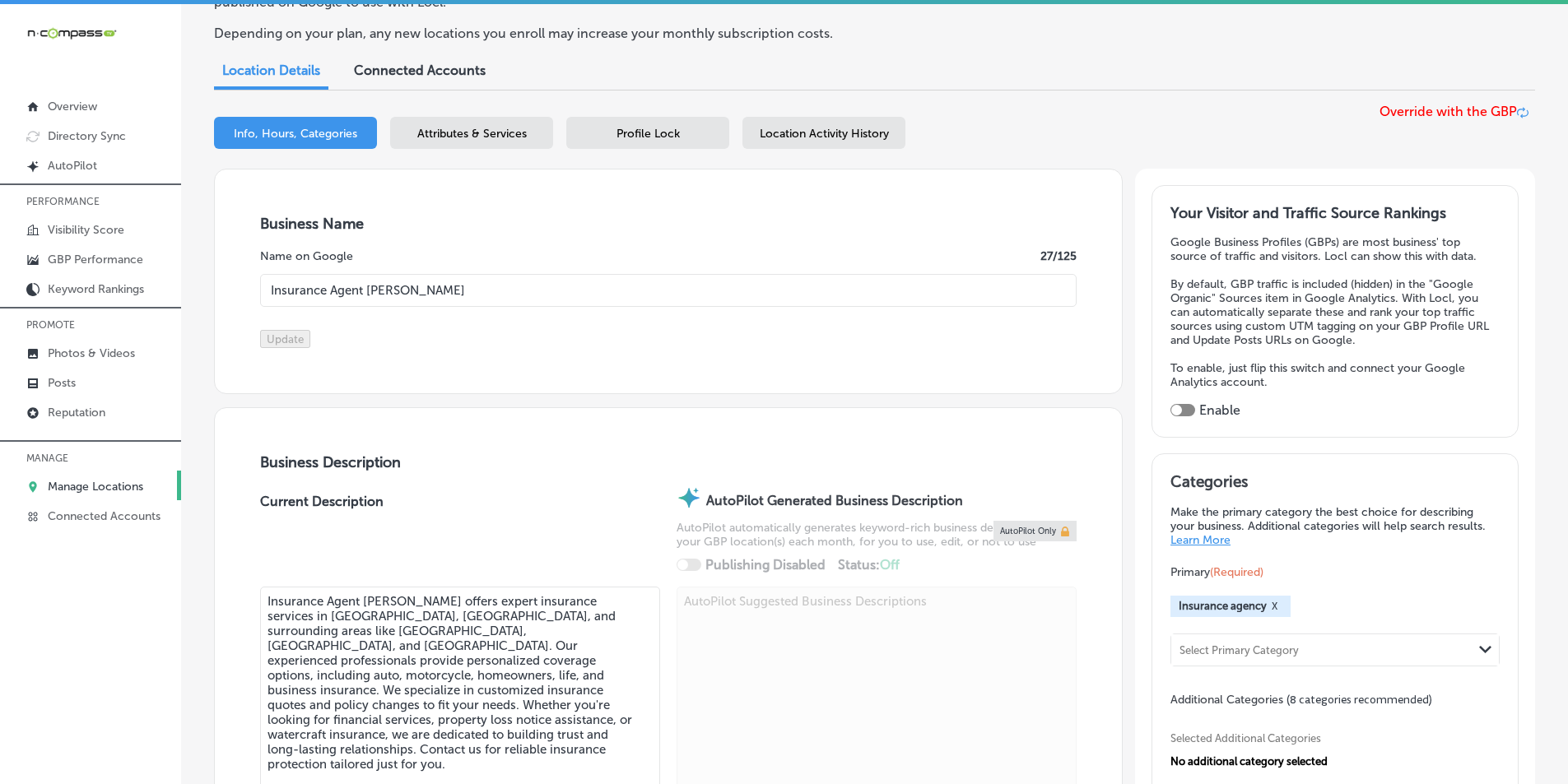
type input "[URL][DOMAIN_NAME]"
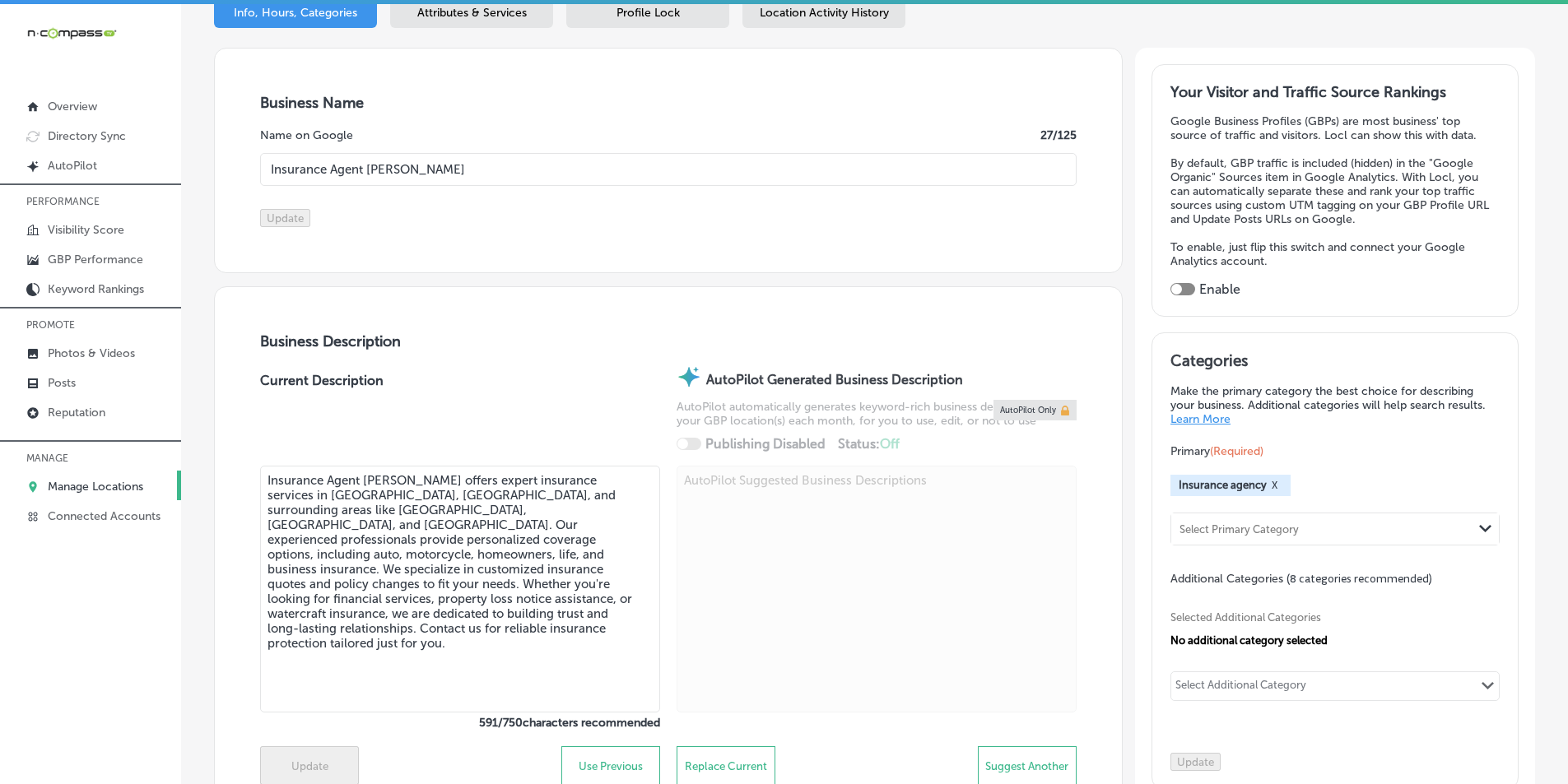
checkbox input "true"
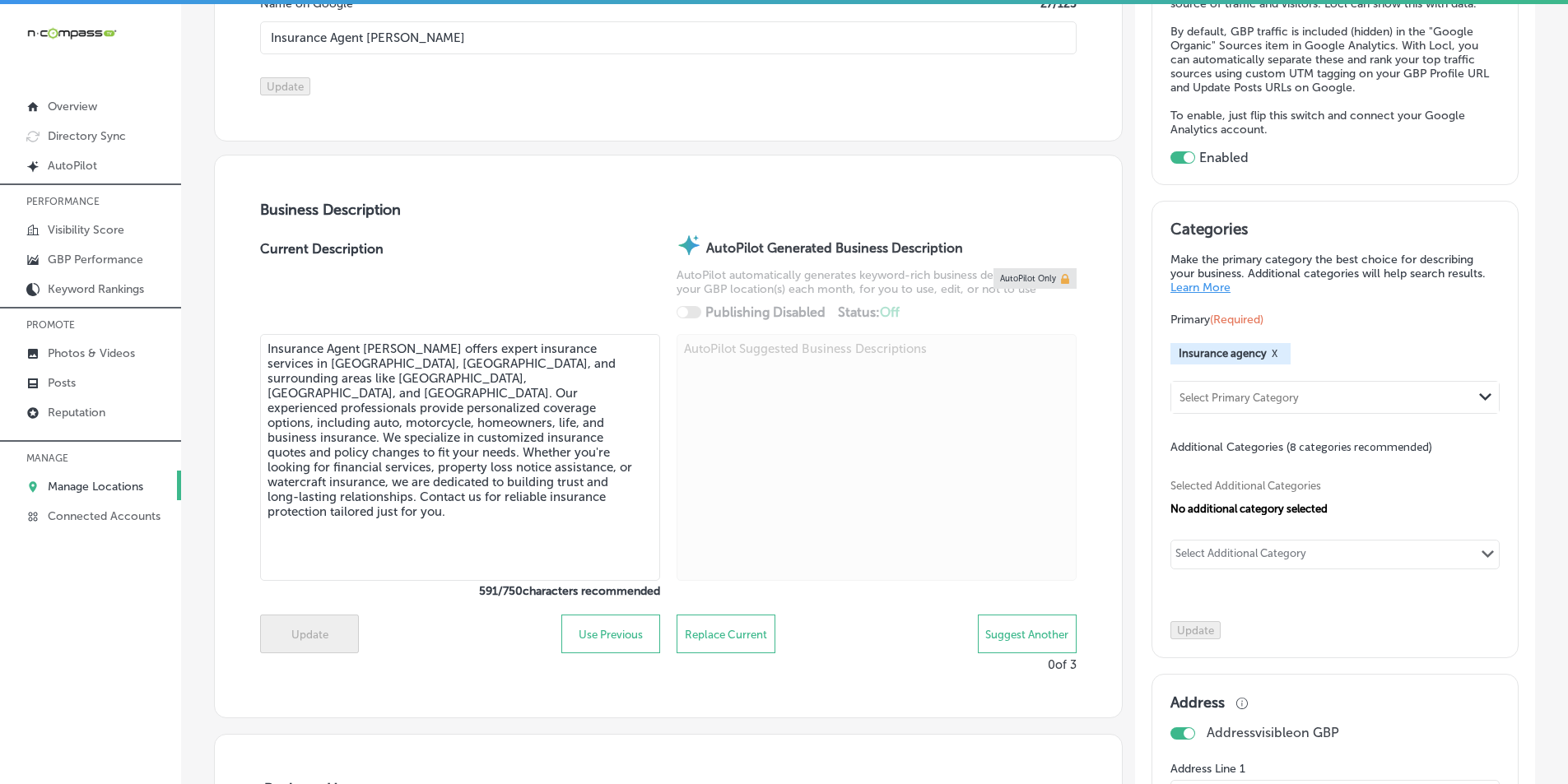
type input "[PHONE_NUMBER]"
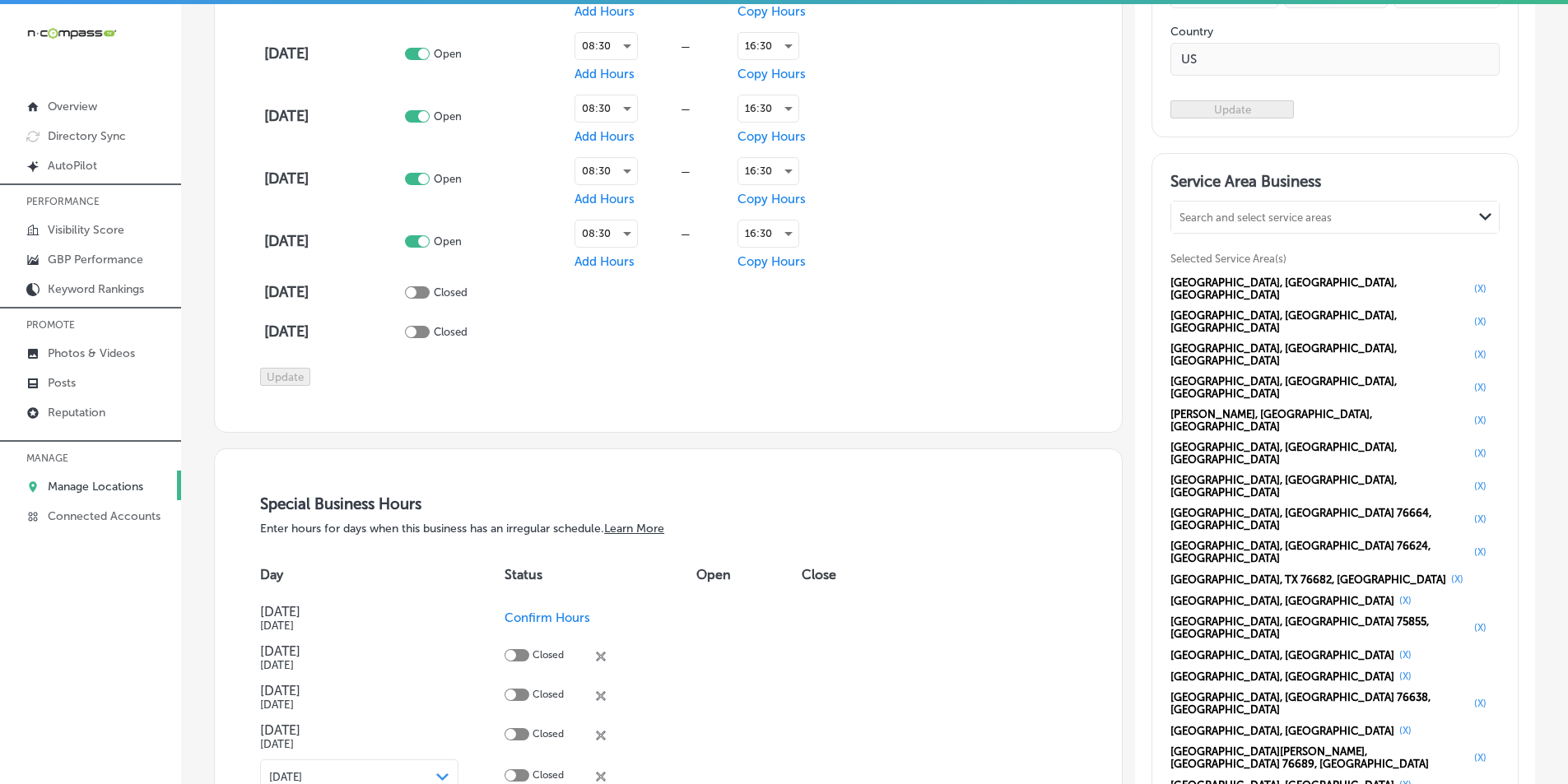
scroll to position [1317, 0]
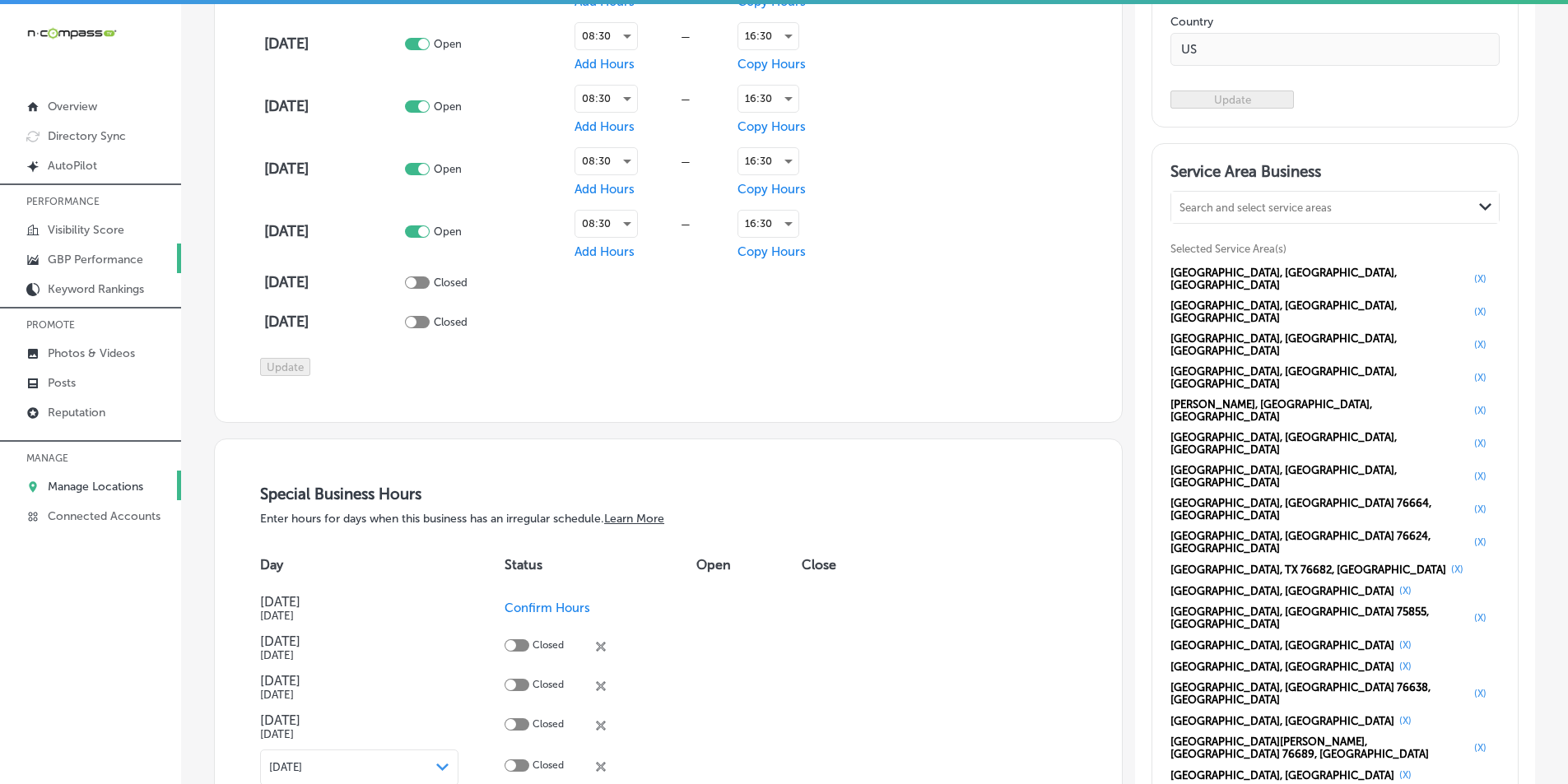
click at [120, 254] on p "GBP Performance" at bounding box center [96, 259] width 96 height 14
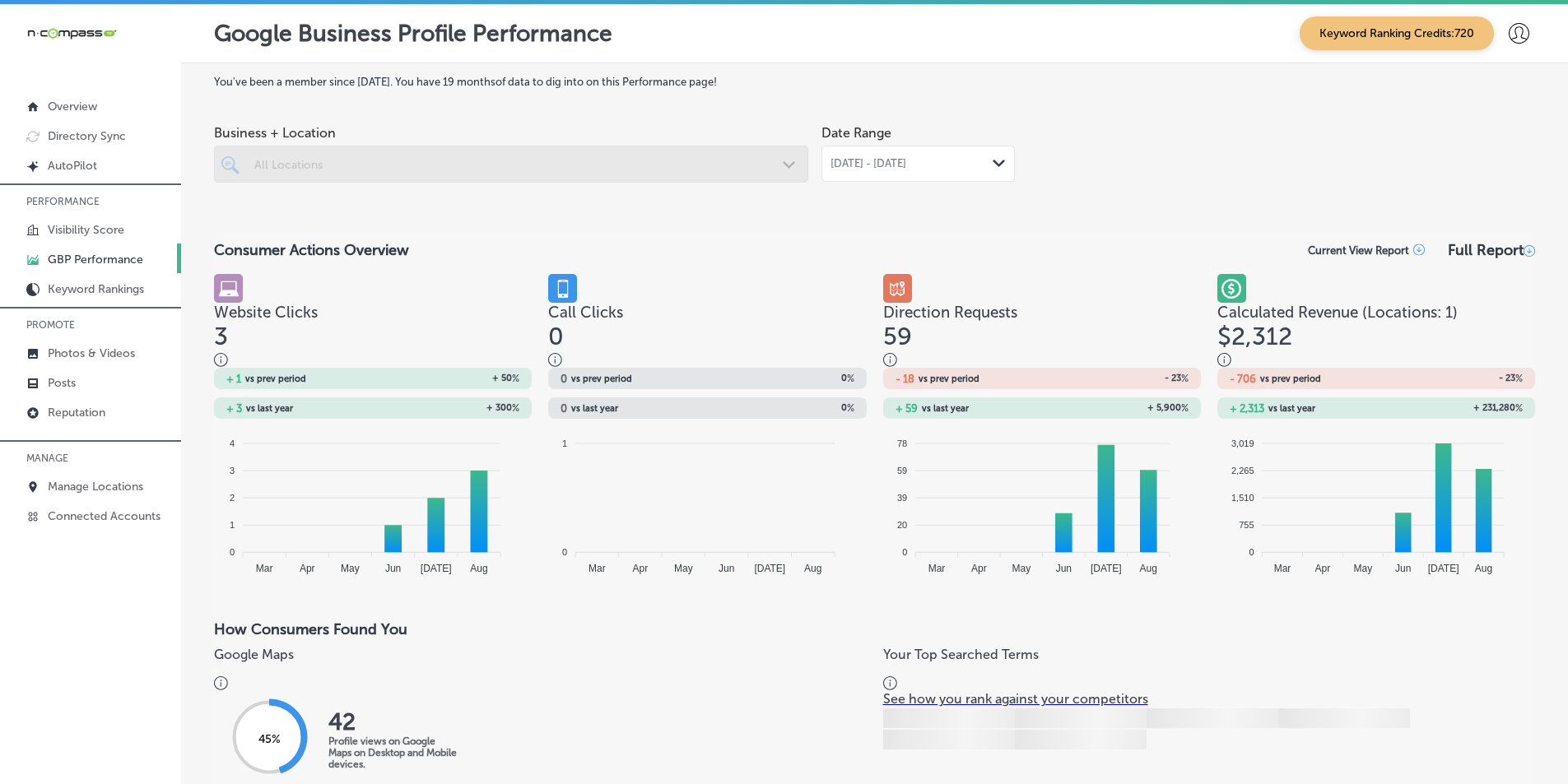
click at [483, 158] on div at bounding box center [512, 165] width 594 height 37
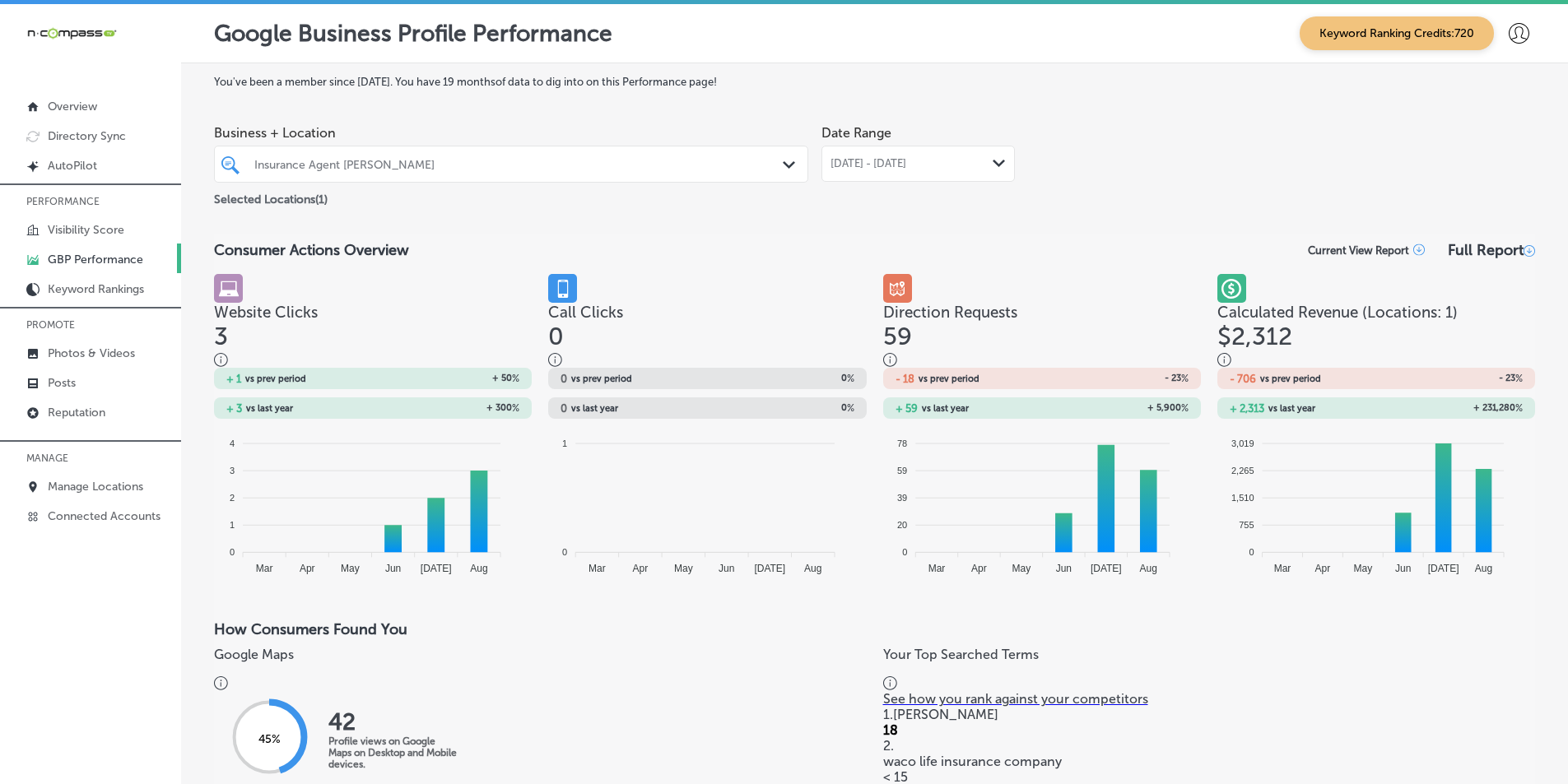
click at [993, 163] on polygon at bounding box center [999, 164] width 13 height 8
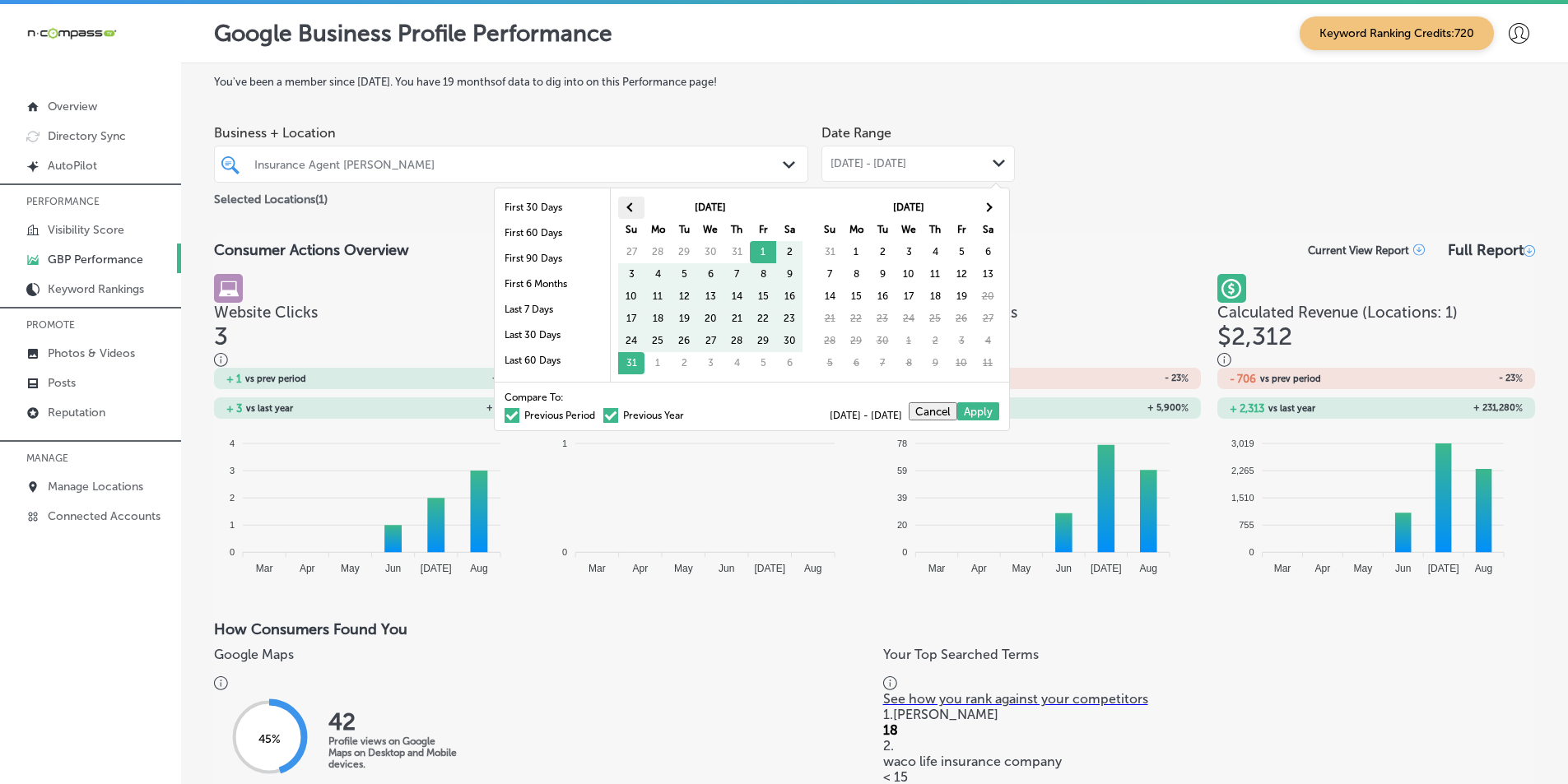
click at [631, 207] on span at bounding box center [631, 206] width 9 height 9
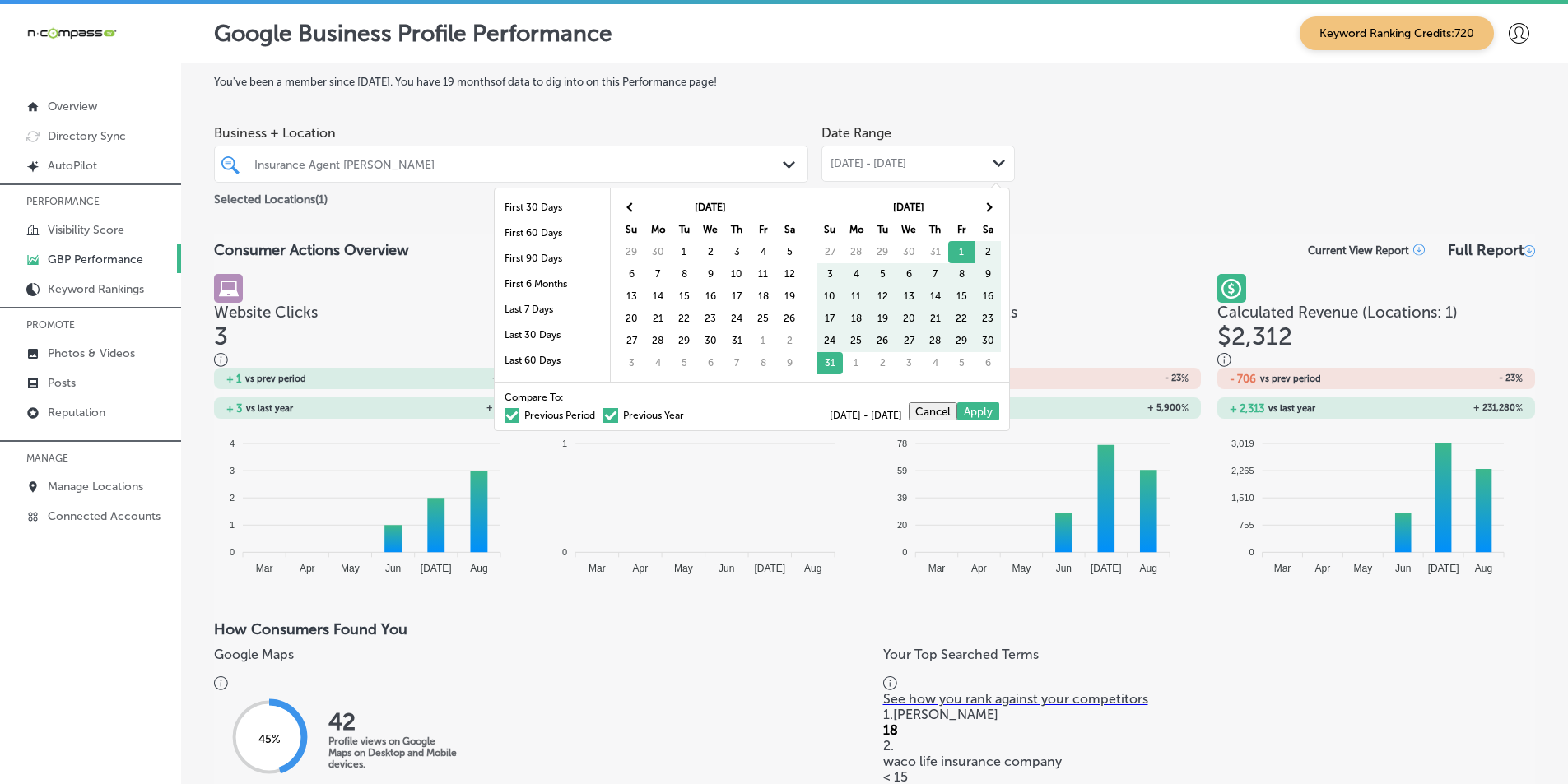
click at [631, 207] on span at bounding box center [631, 206] width 9 height 9
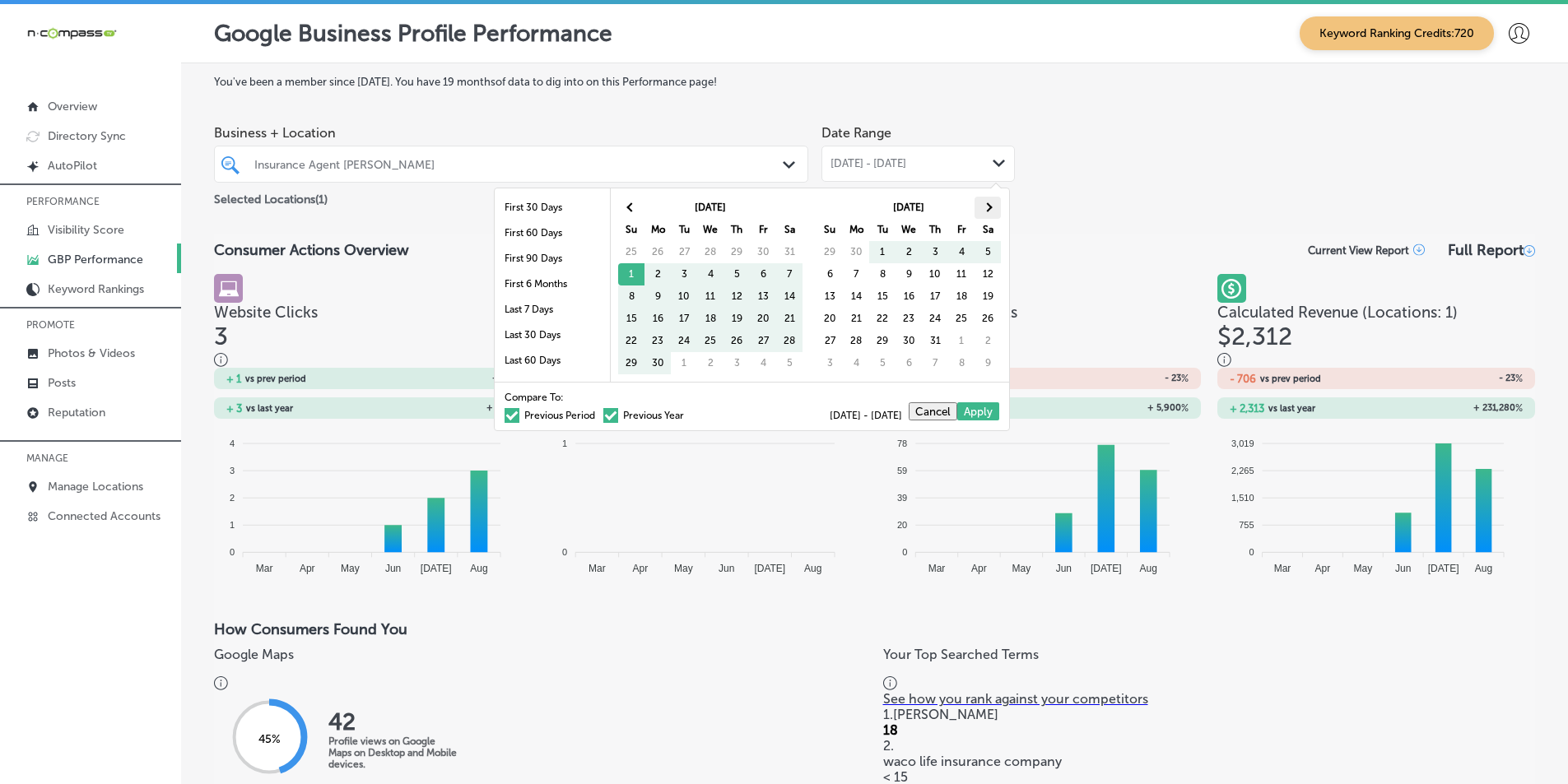
click at [991, 209] on th at bounding box center [987, 207] width 26 height 22
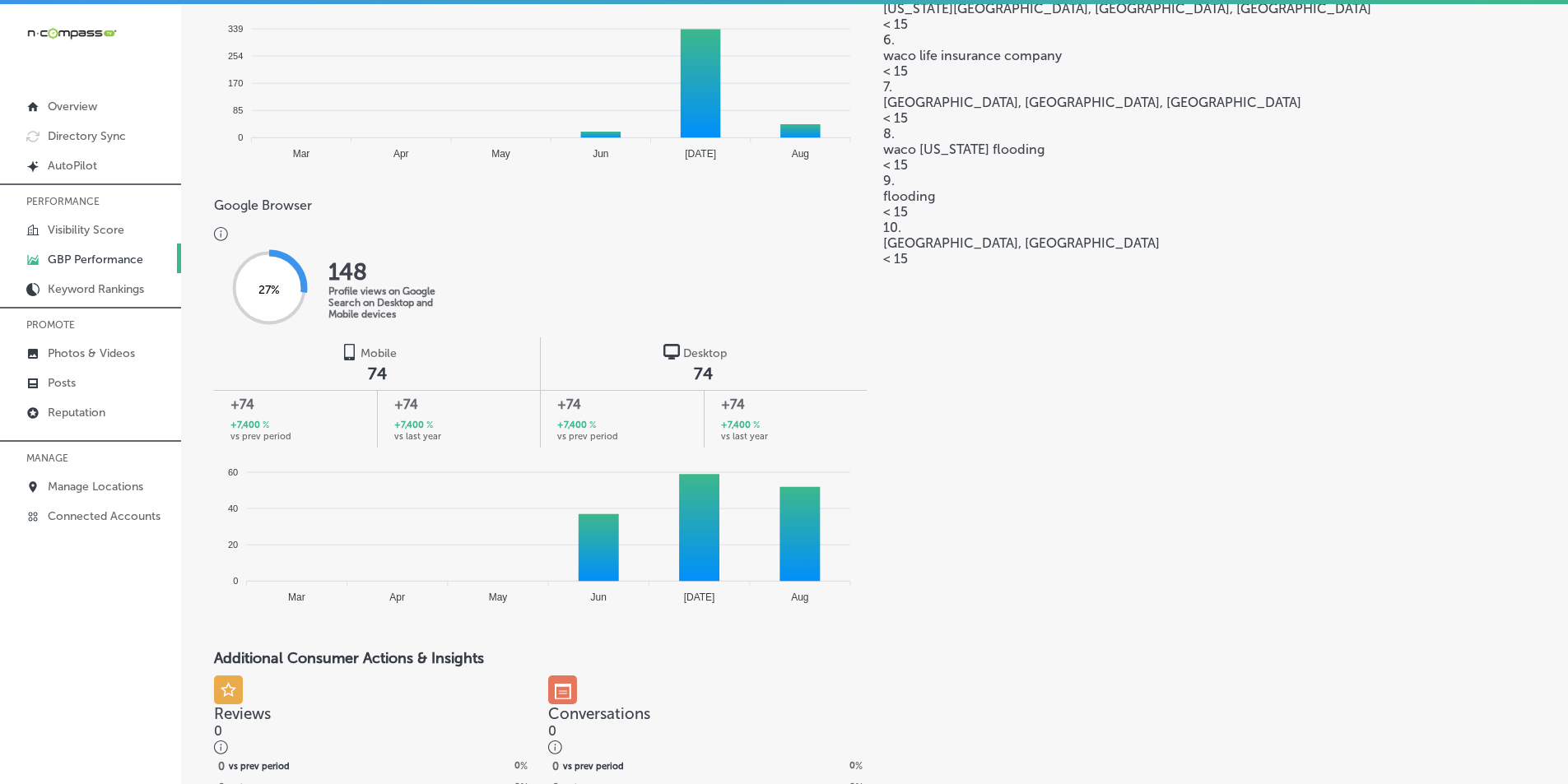
scroll to position [905, 0]
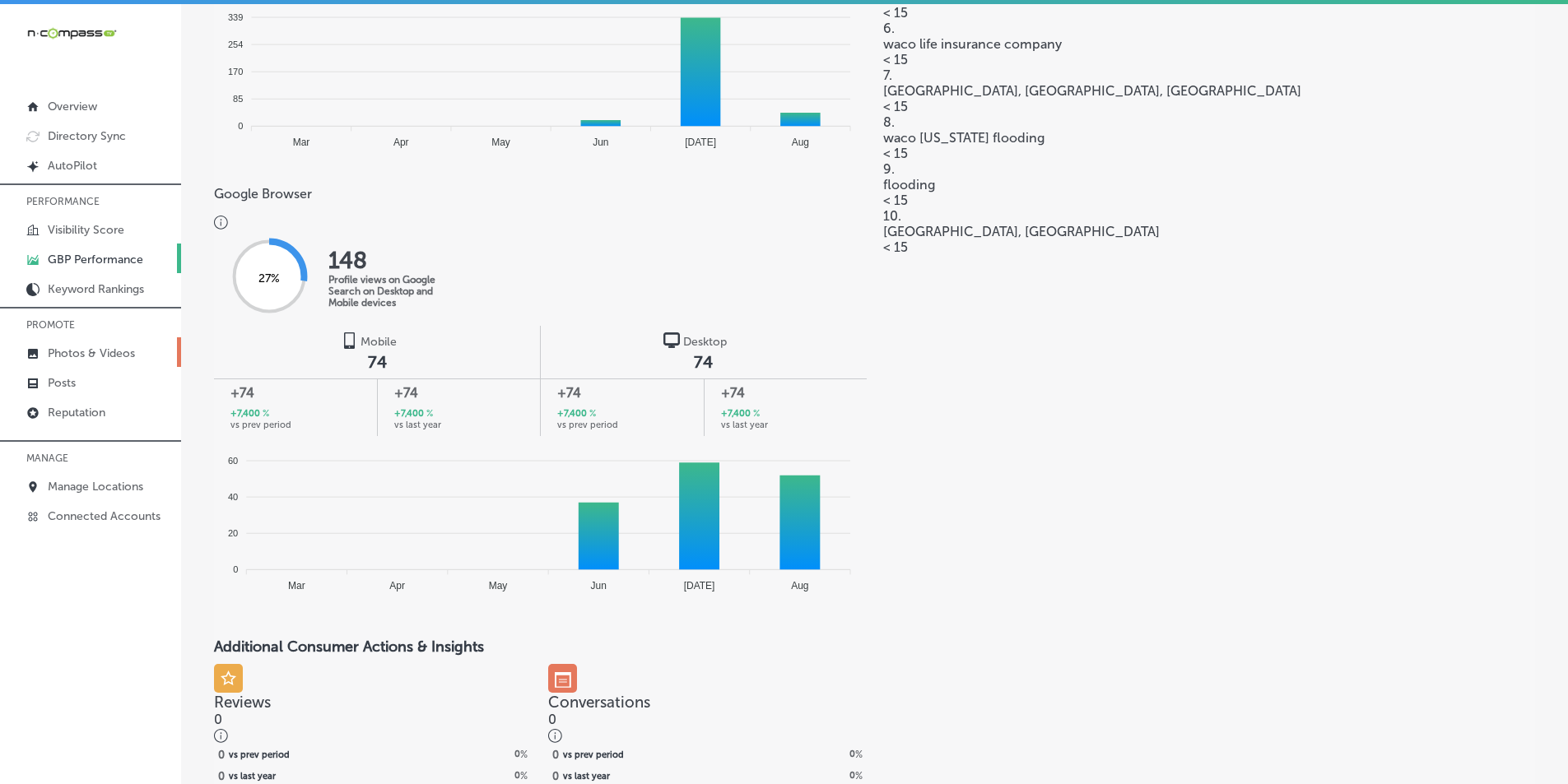
click at [102, 350] on p "Photos & Videos" at bounding box center [92, 354] width 88 height 14
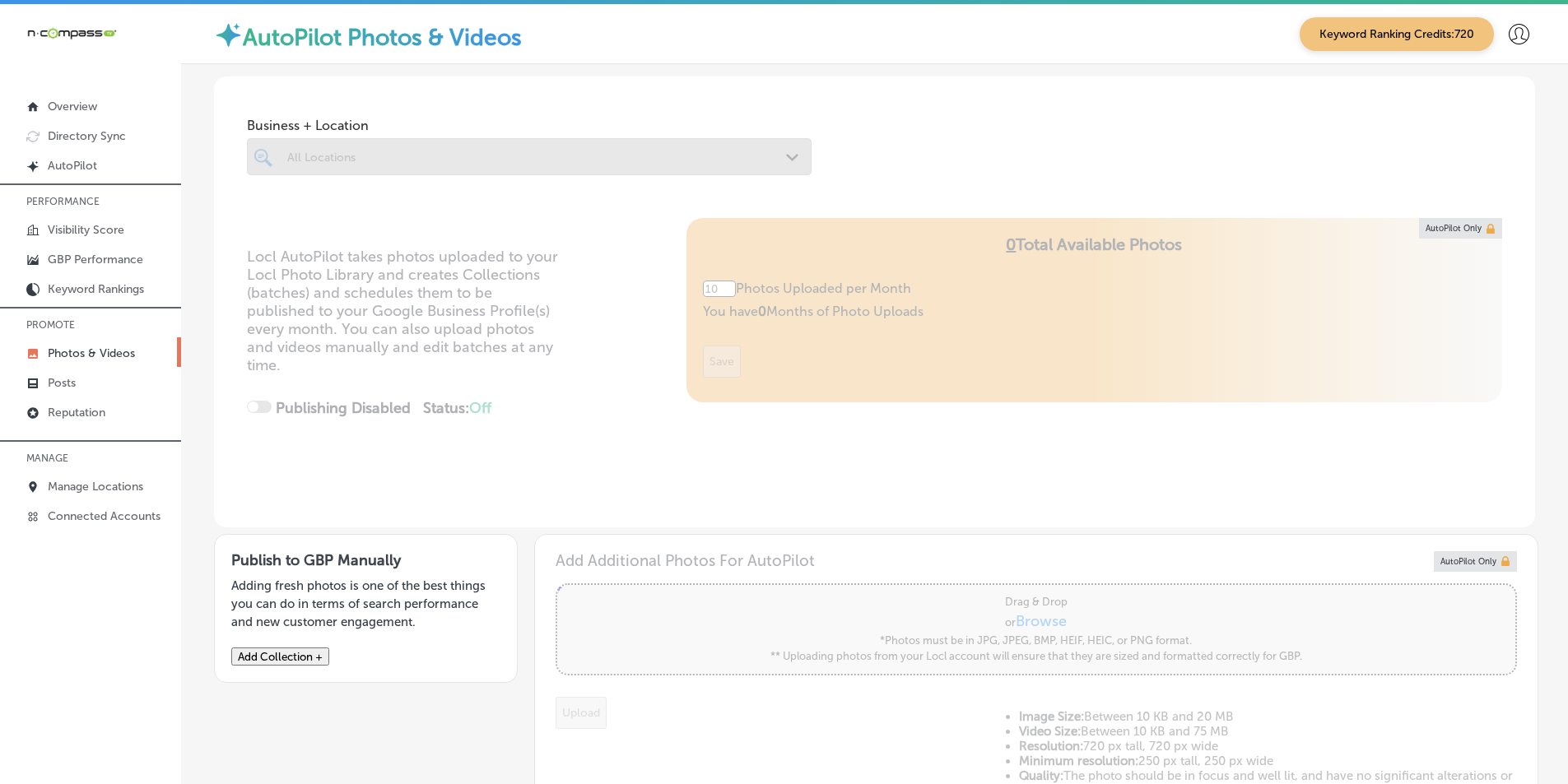
type input "5"
click at [346, 157] on div at bounding box center [529, 157] width 565 height 37
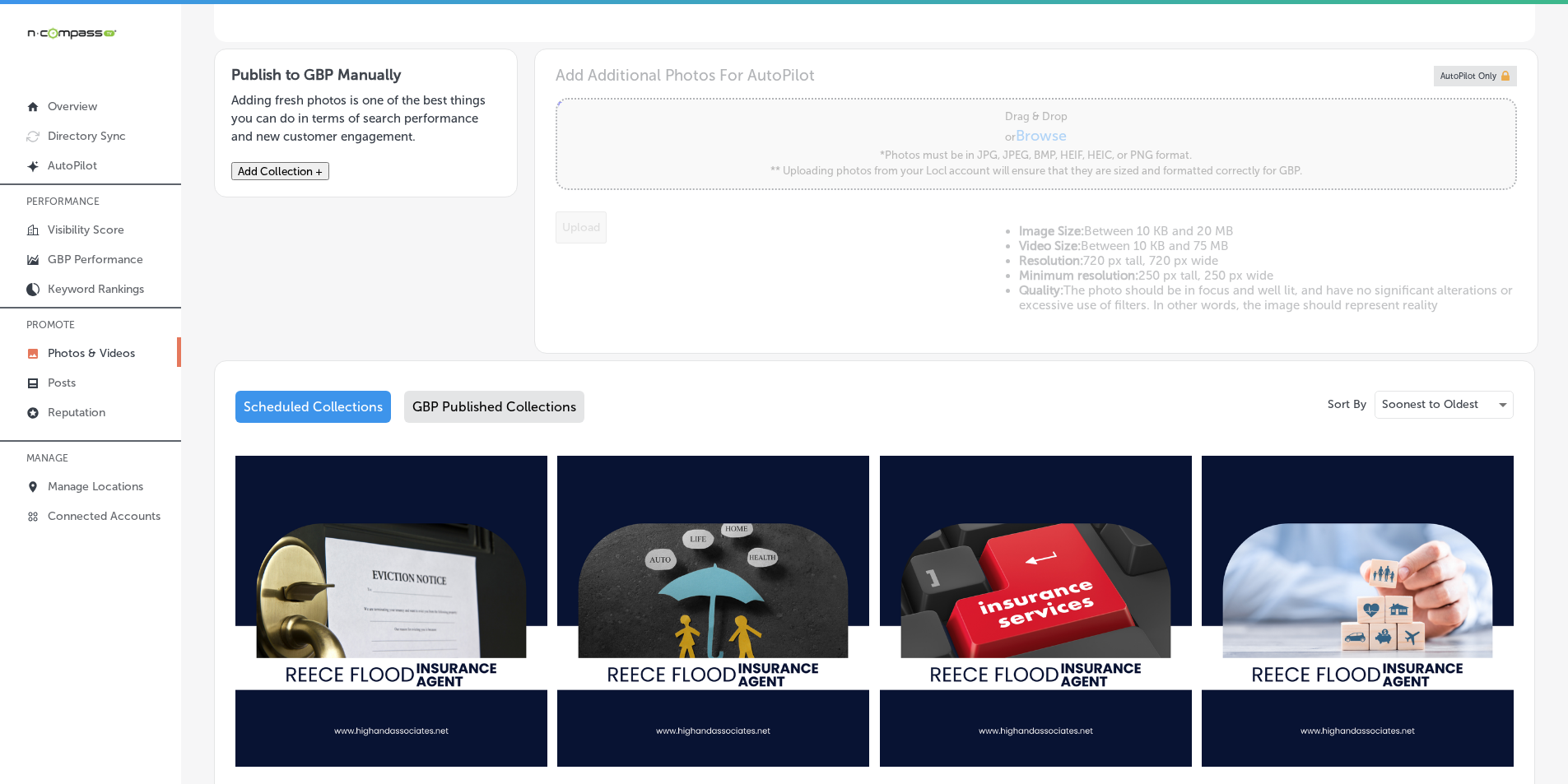
scroll to position [658, 0]
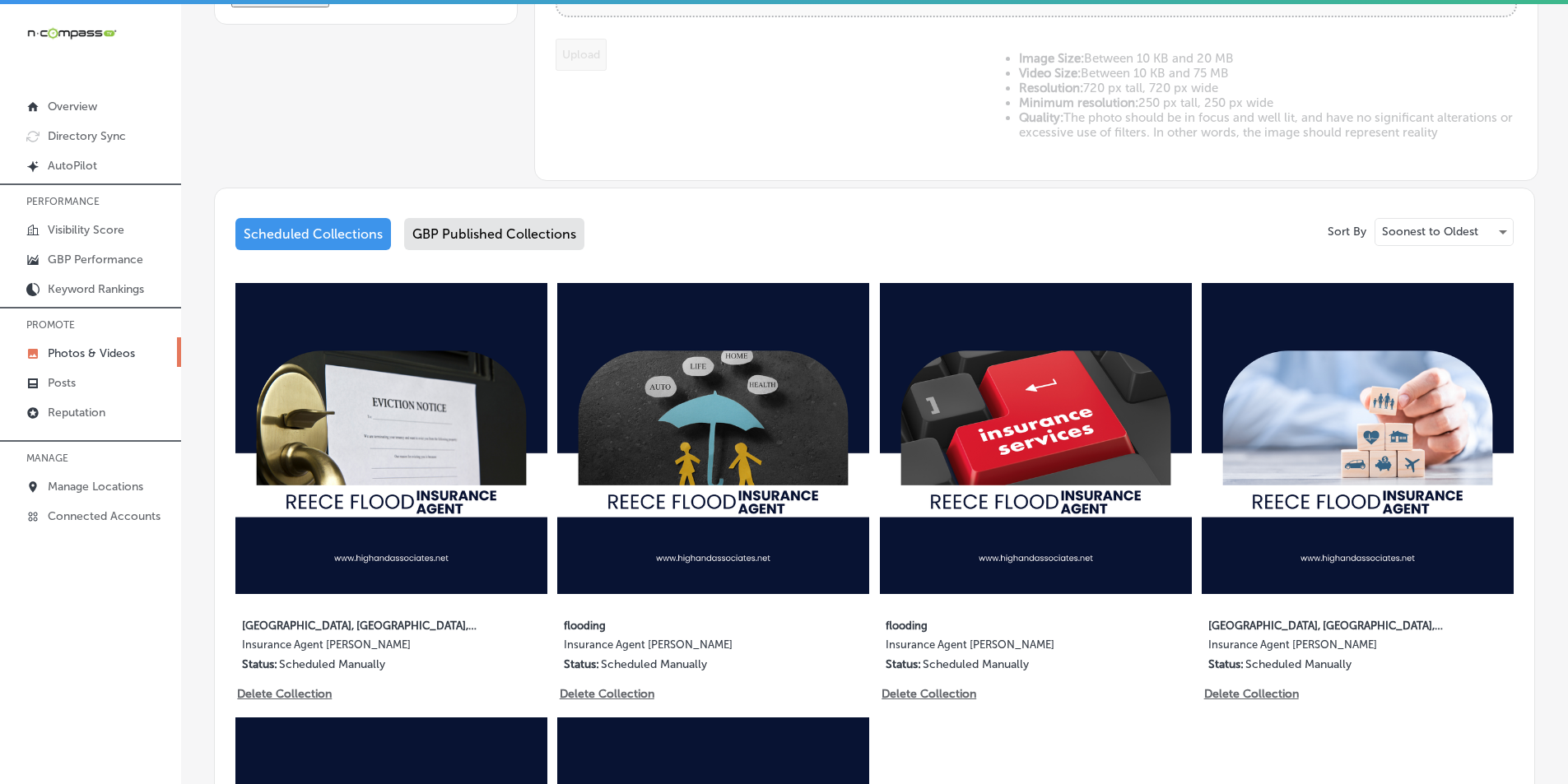
click at [494, 226] on div "GBP Published Collections" at bounding box center [494, 234] width 180 height 32
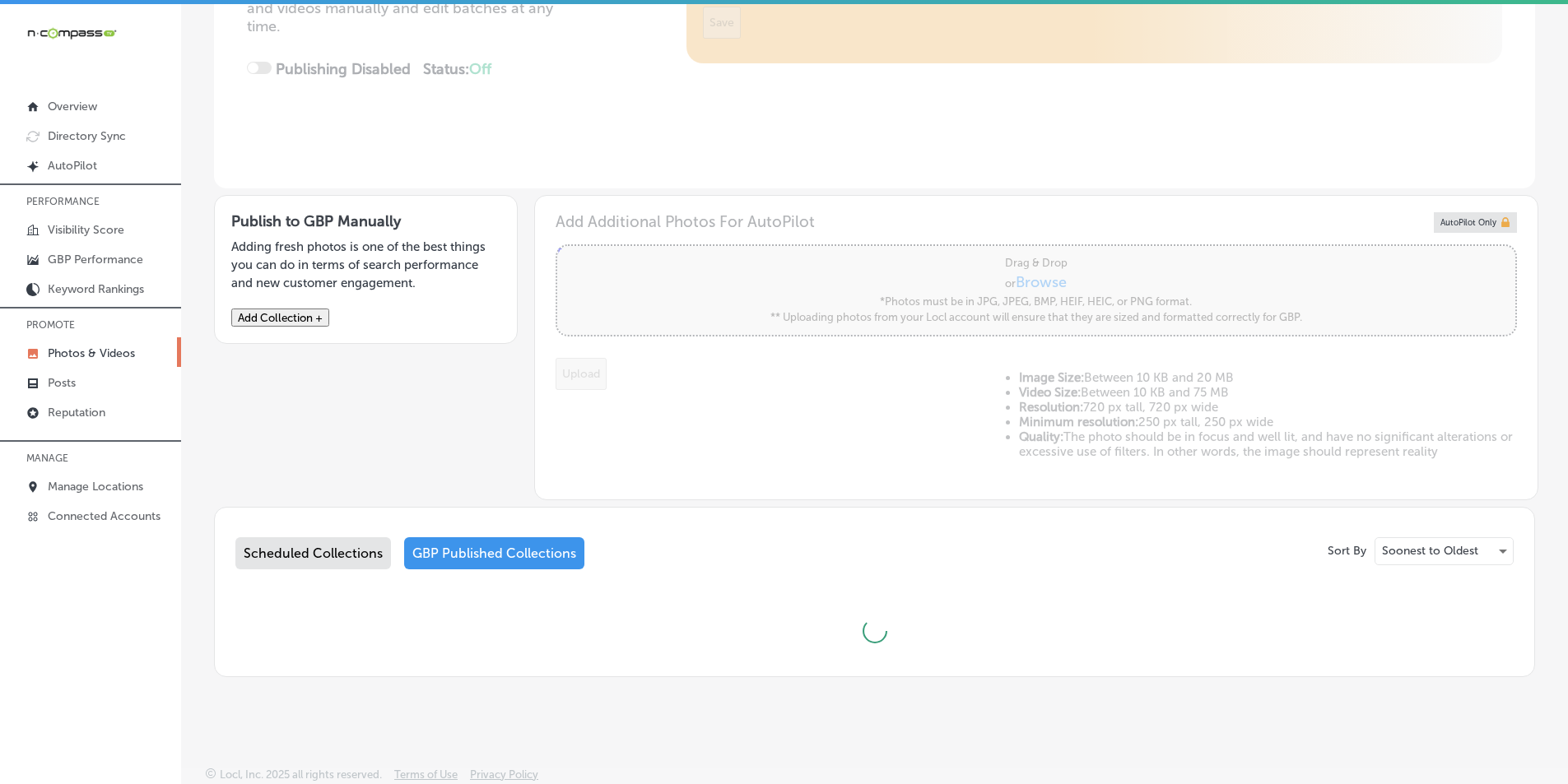
scroll to position [658, 0]
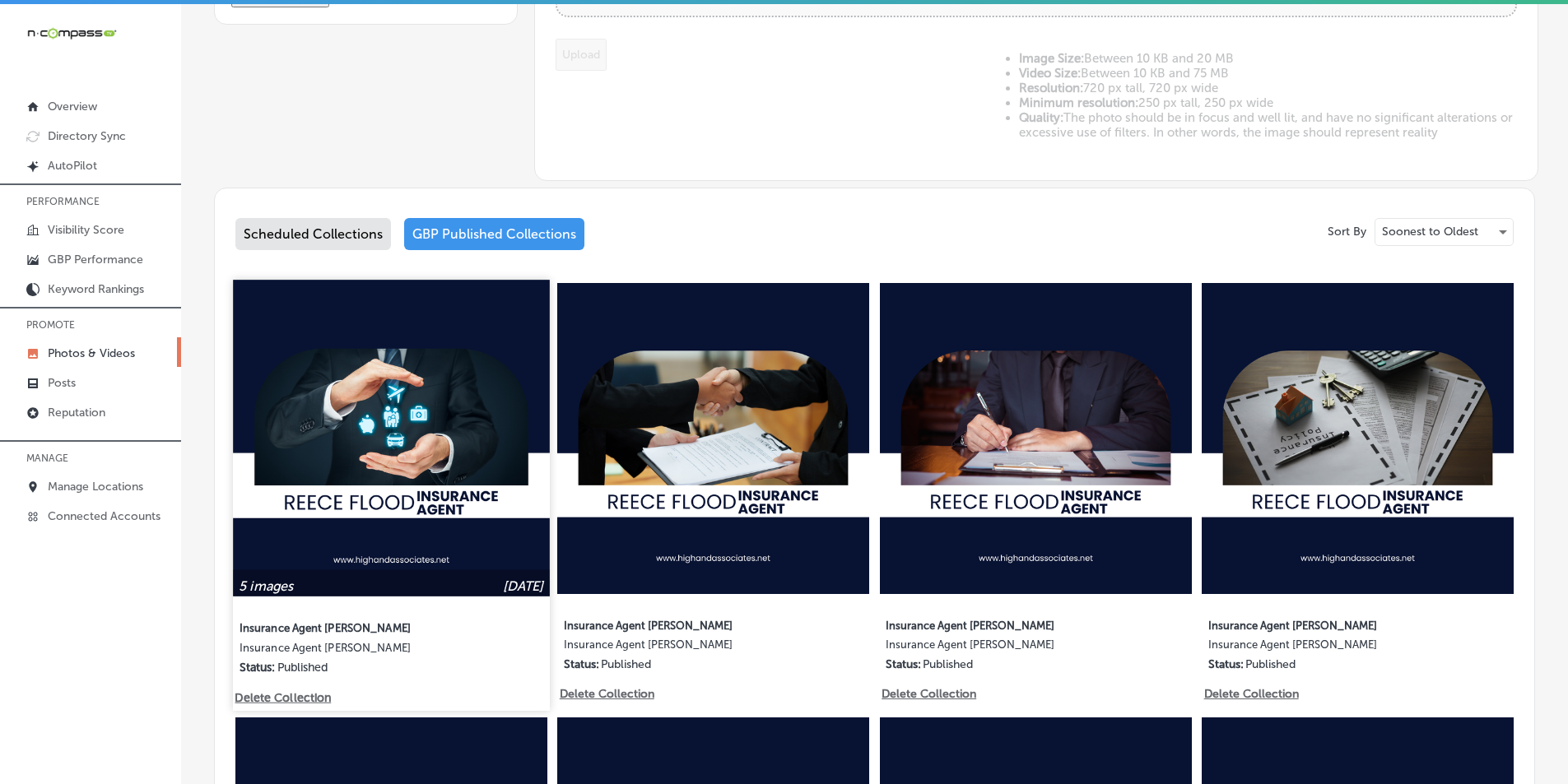
click at [436, 400] on img at bounding box center [391, 437] width 316 height 316
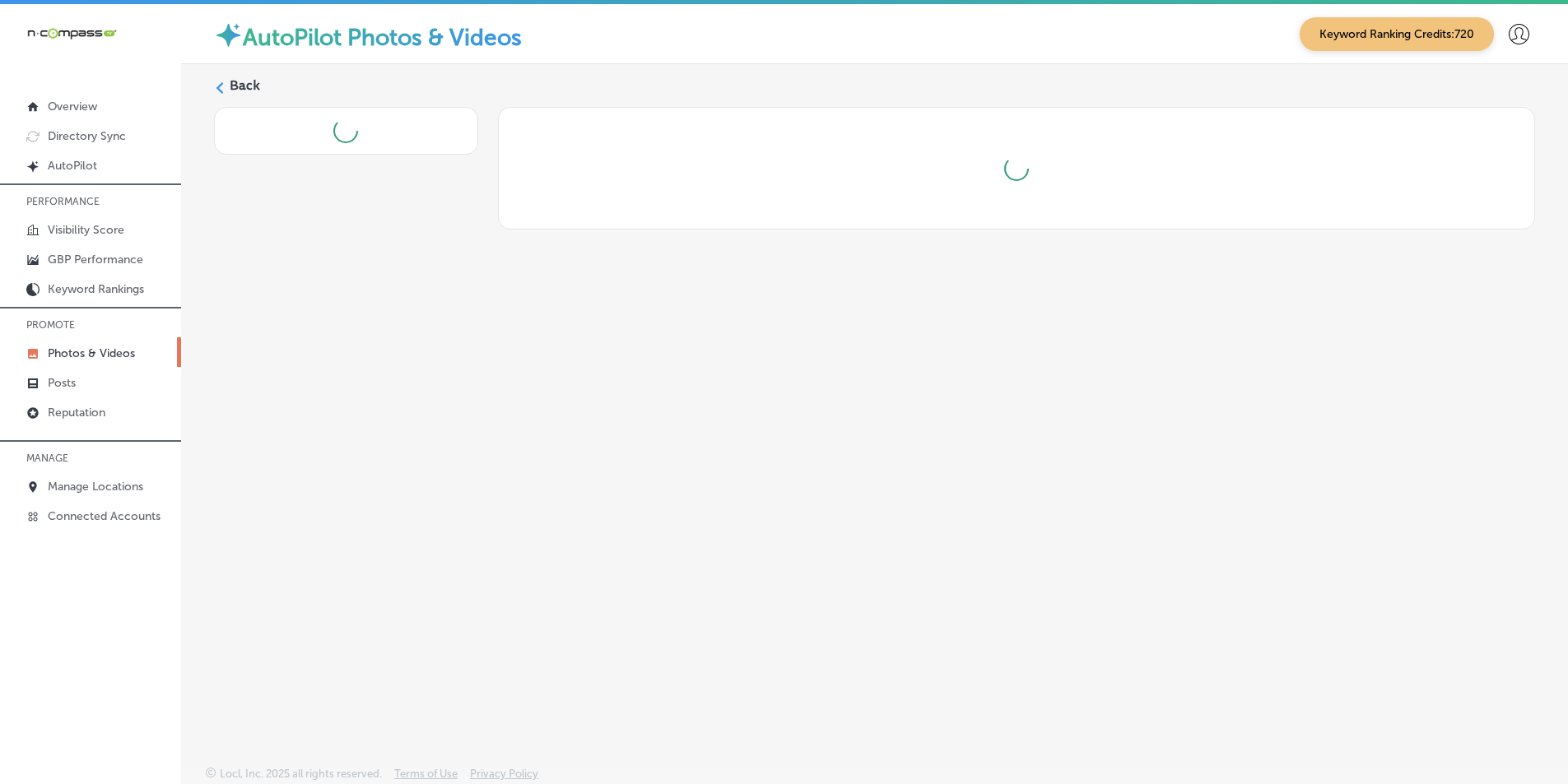
click at [436, 400] on div "Back" at bounding box center [875, 376] width 1388 height 624
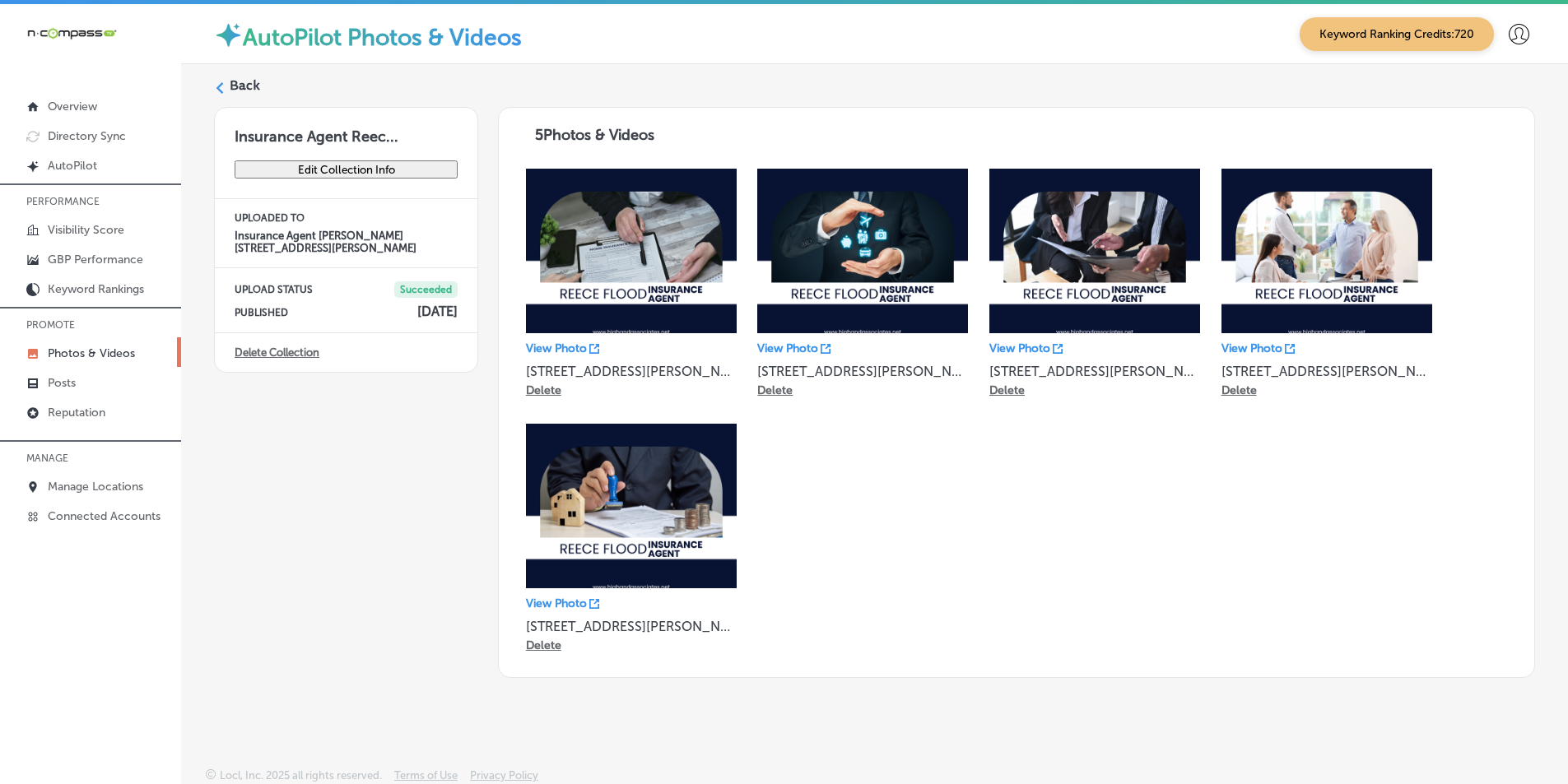
click at [223, 88] on icon at bounding box center [220, 88] width 12 height 12
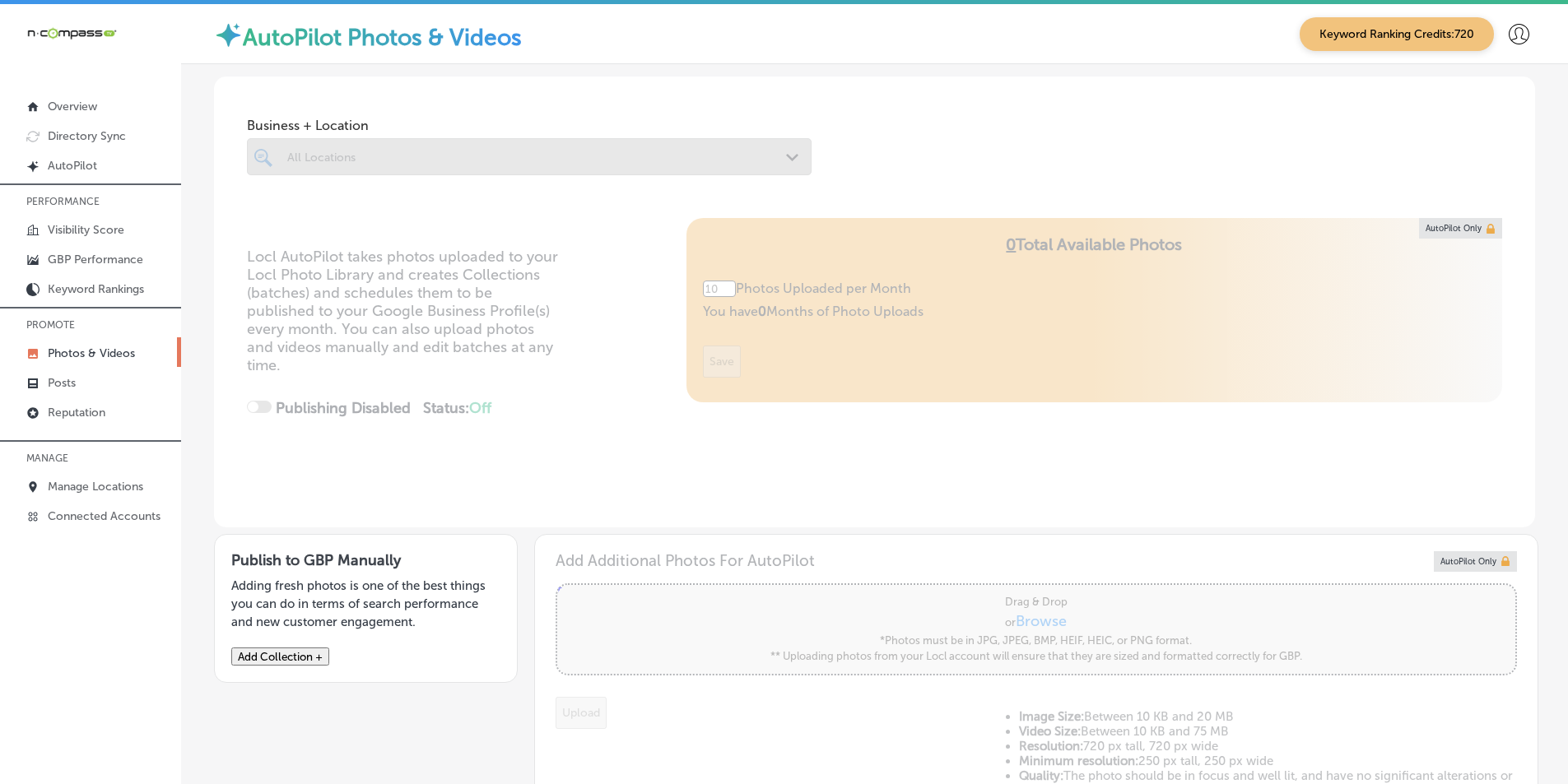
type input "5"
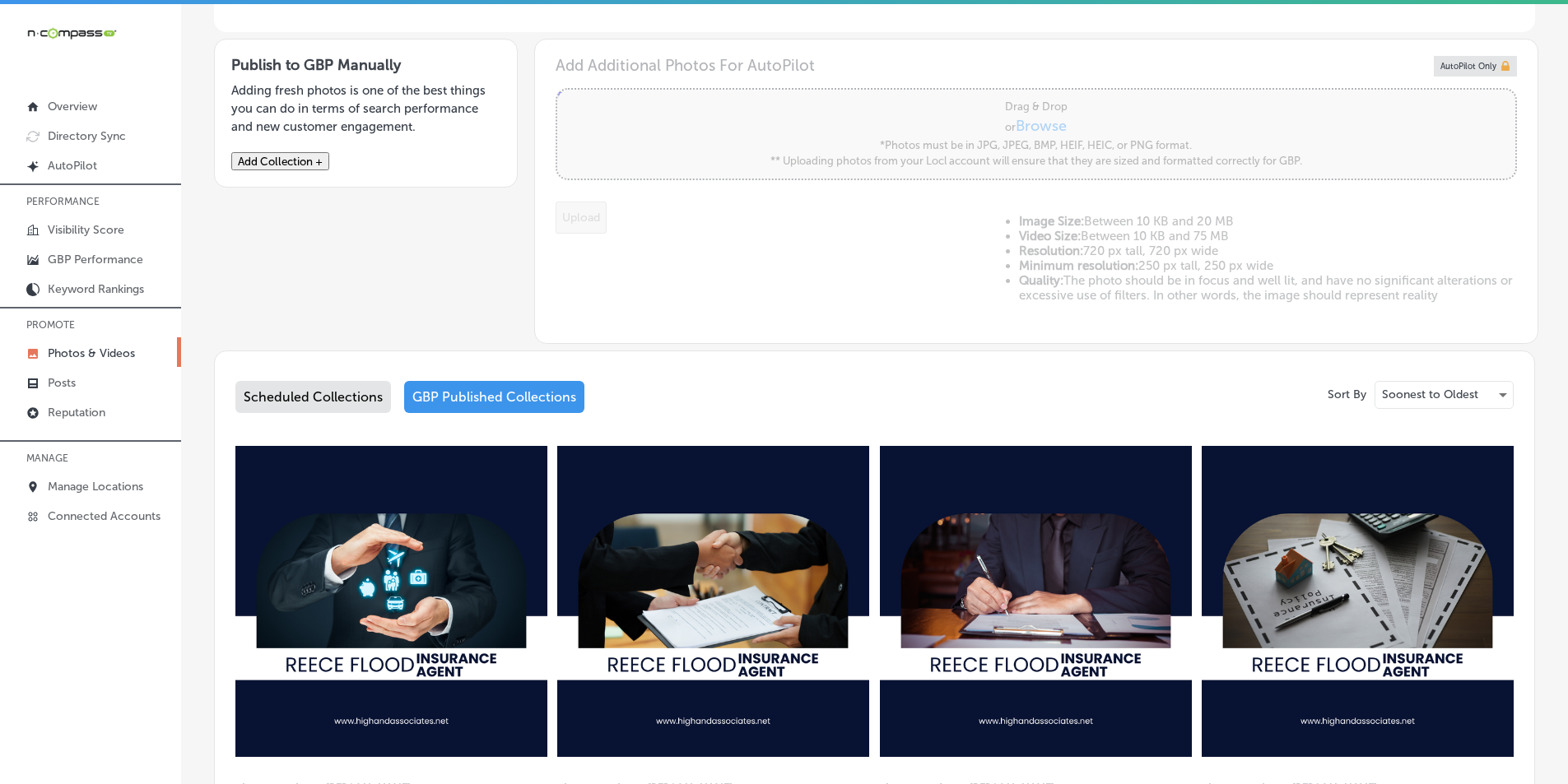
scroll to position [576, 0]
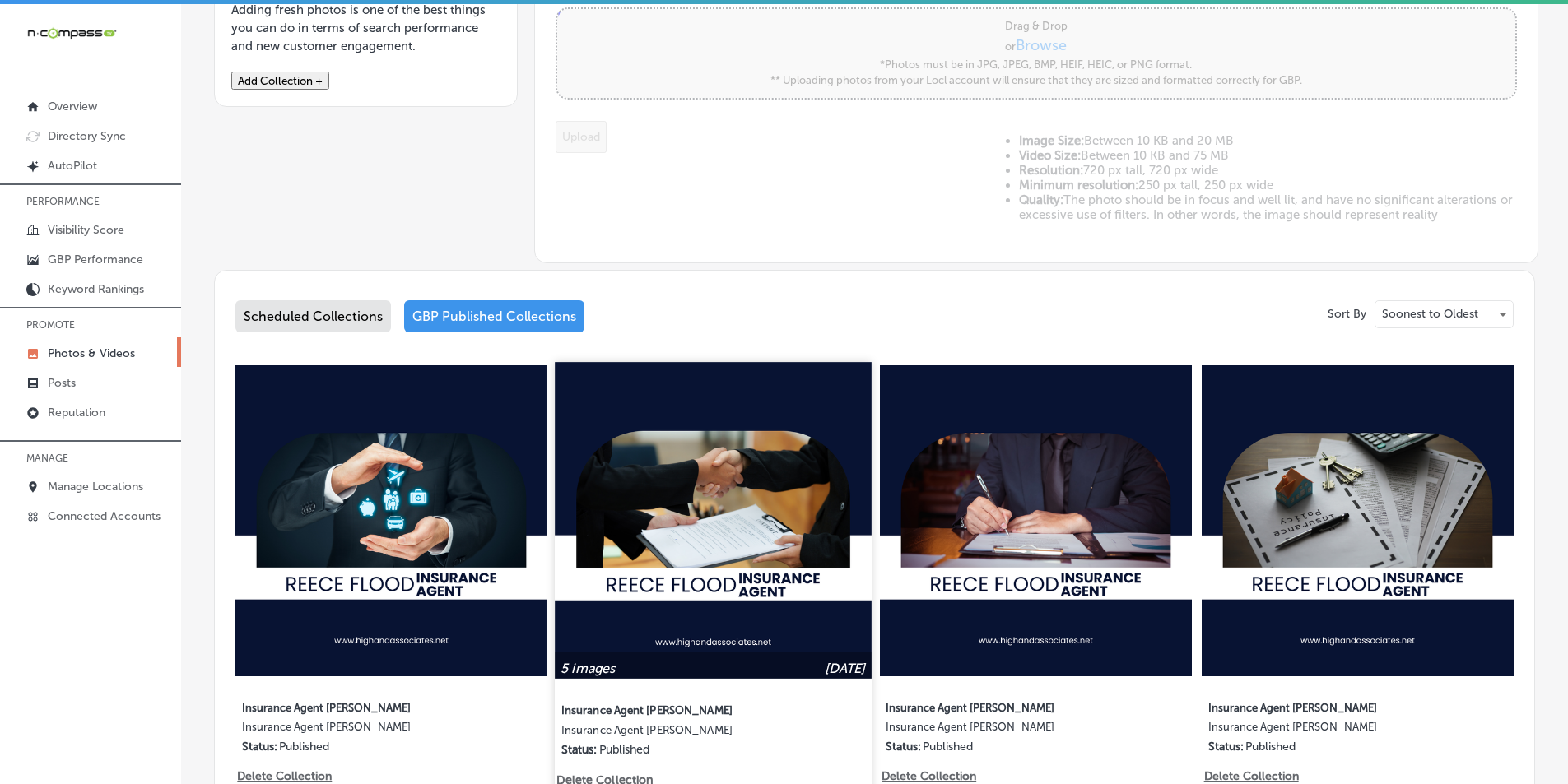
click at [719, 469] on img at bounding box center [713, 520] width 316 height 316
